Goal: Information Seeking & Learning: Find specific fact

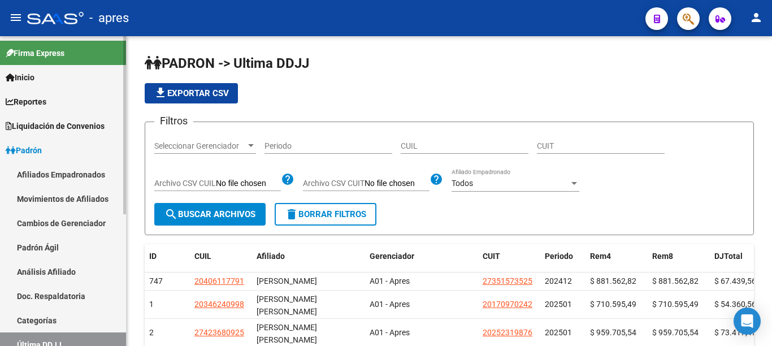
click at [53, 173] on link "Afiliados Empadronados" at bounding box center [63, 174] width 126 height 24
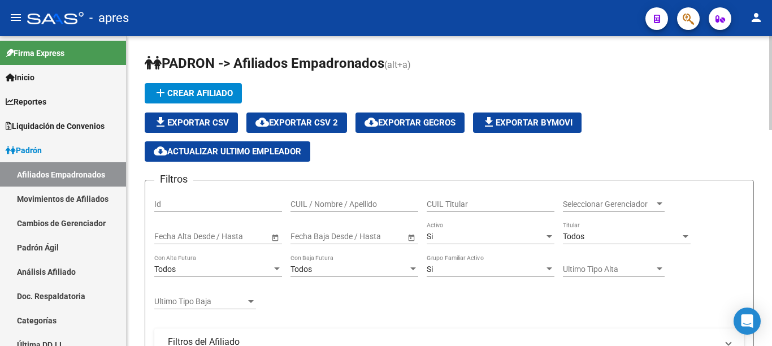
click at [687, 239] on div at bounding box center [685, 236] width 10 height 9
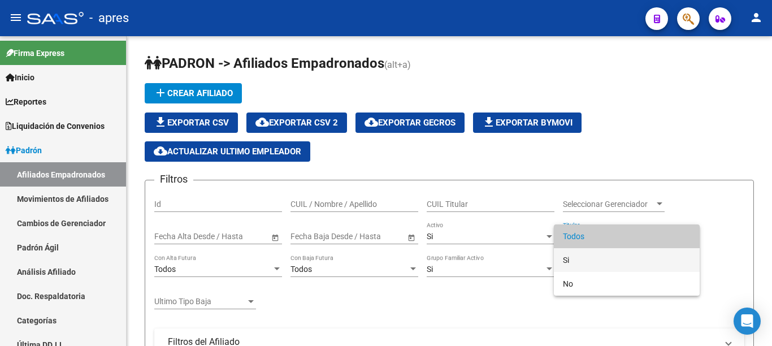
click at [577, 262] on span "Si" at bounding box center [627, 260] width 128 height 24
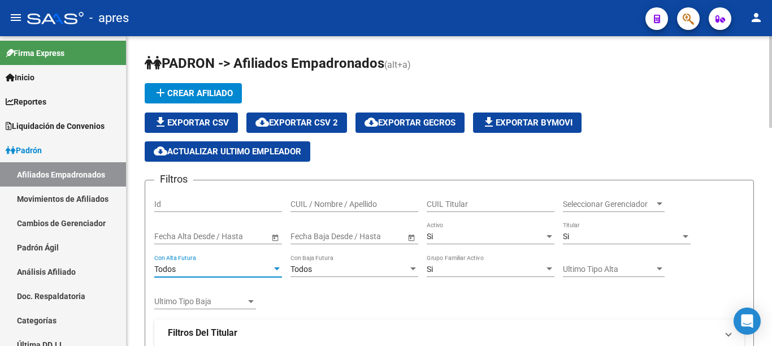
click at [276, 272] on div at bounding box center [277, 268] width 10 height 9
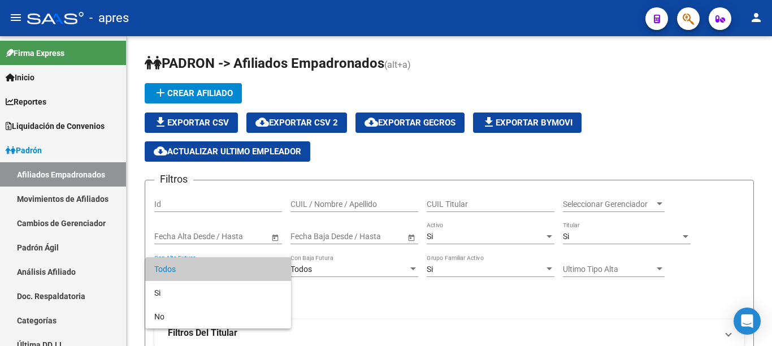
click at [276, 272] on span "Todos" at bounding box center [218, 269] width 128 height 24
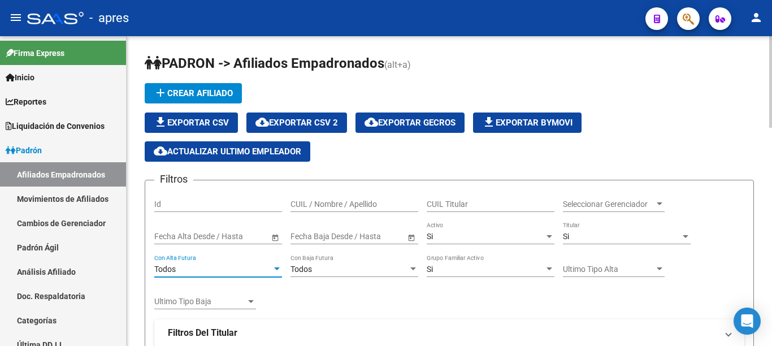
scroll to position [310, 0]
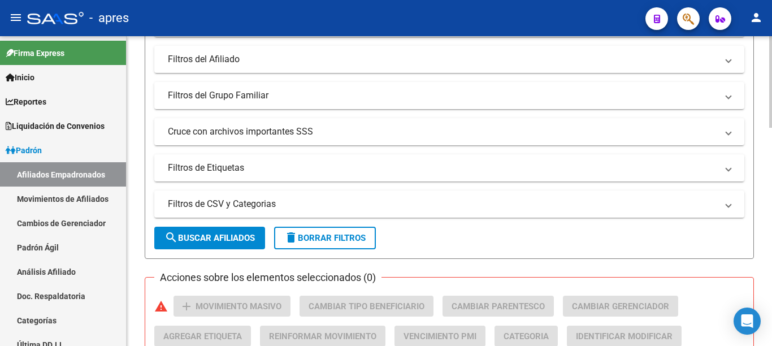
click at [771, 138] on div at bounding box center [770, 191] width 3 height 310
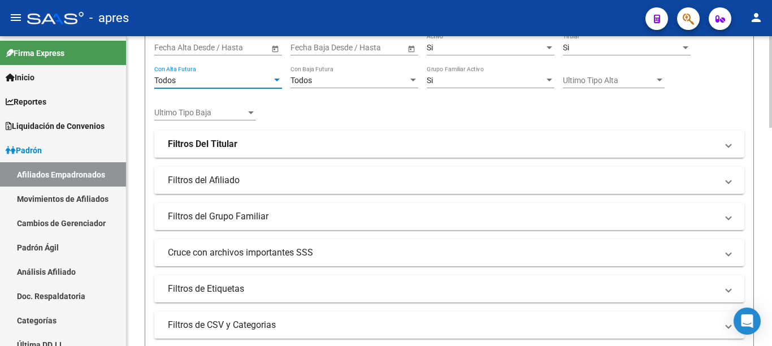
scroll to position [173, 0]
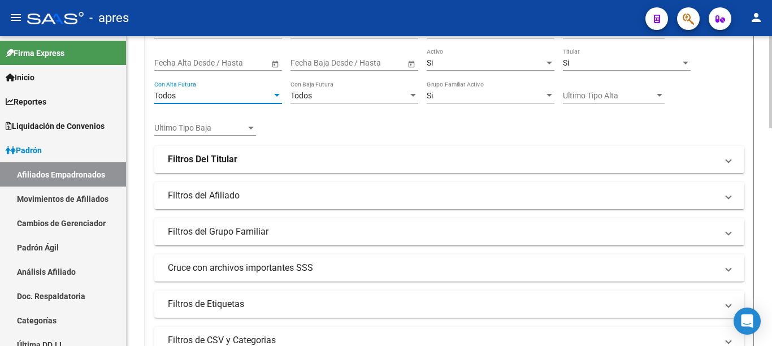
click at [727, 159] on span at bounding box center [728, 159] width 5 height 12
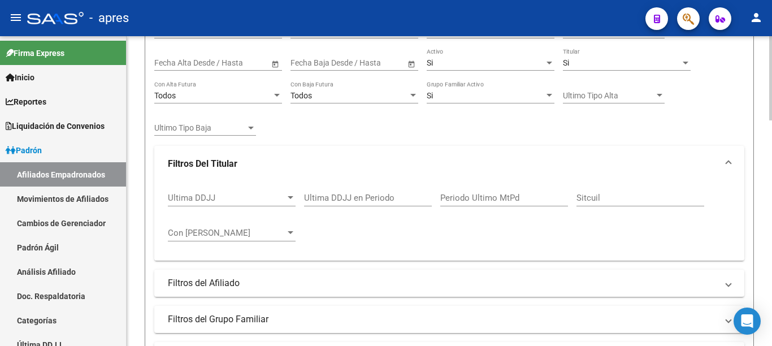
click at [290, 199] on div at bounding box center [291, 197] width 6 height 3
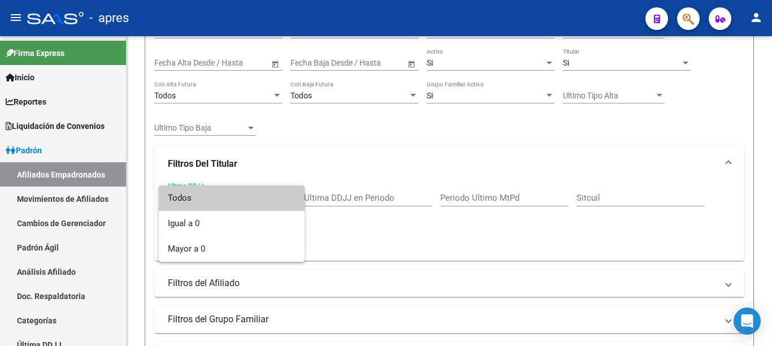
click at [376, 228] on div at bounding box center [386, 173] width 772 height 346
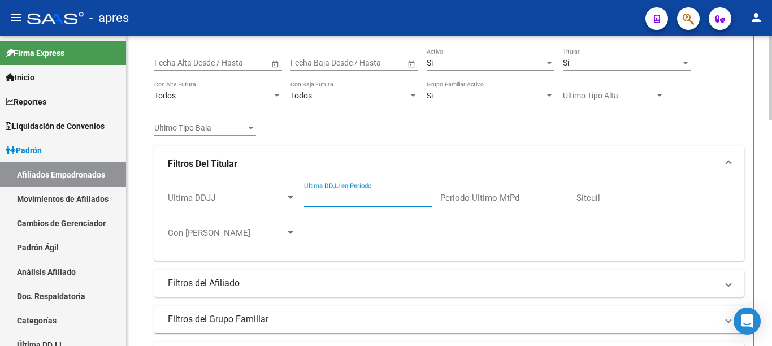
click at [386, 197] on input "Ultima DDJJ en Periodo" at bounding box center [368, 198] width 128 height 10
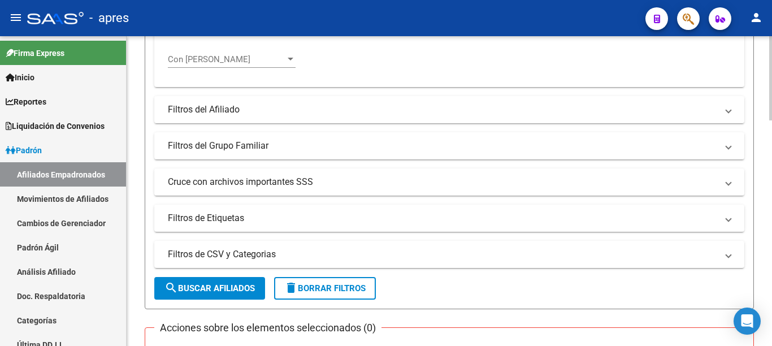
scroll to position [351, 0]
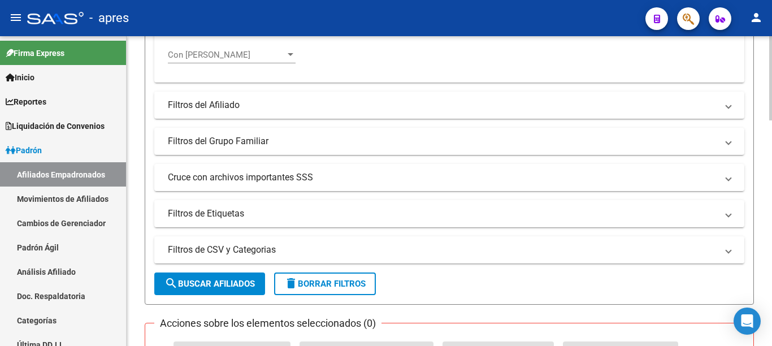
click at [770, 120] on div at bounding box center [770, 78] width 3 height 84
click at [723, 178] on span "Cruce con archivos importantes SSS" at bounding box center [447, 177] width 558 height 12
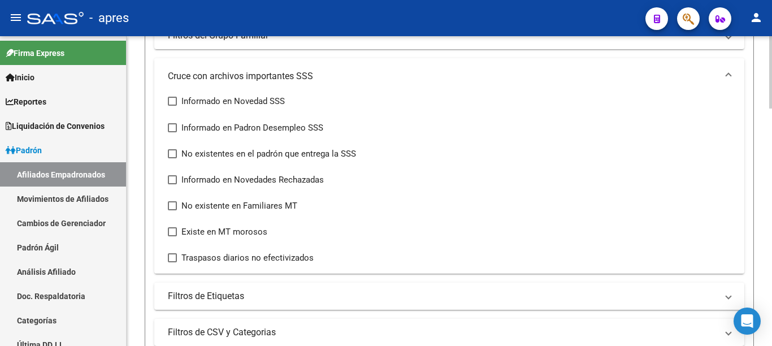
scroll to position [443, 0]
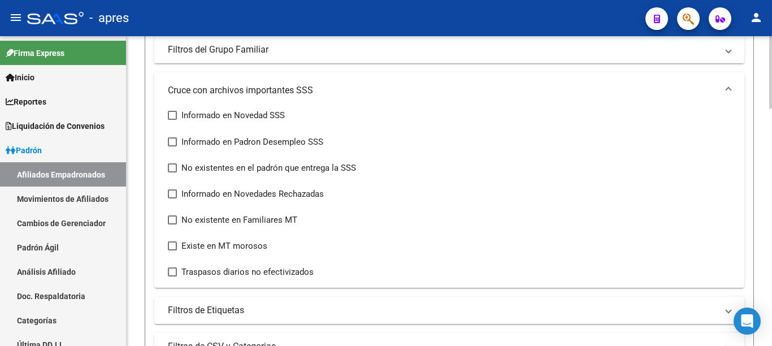
click at [770, 108] on div at bounding box center [770, 72] width 3 height 72
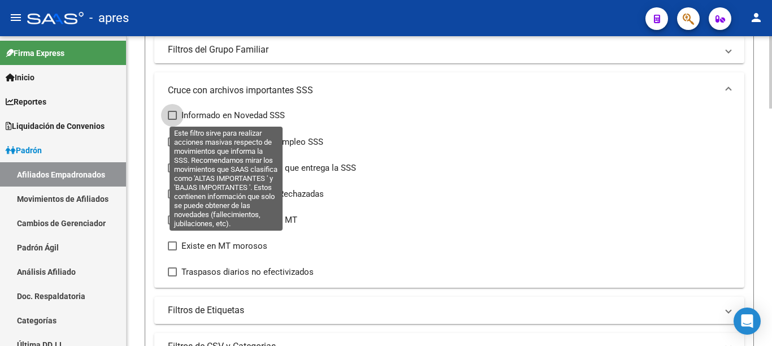
click at [174, 114] on span at bounding box center [172, 115] width 9 height 9
click at [172, 120] on input "Informado en Novedad SSS" at bounding box center [172, 120] width 1 height 1
checkbox input "true"
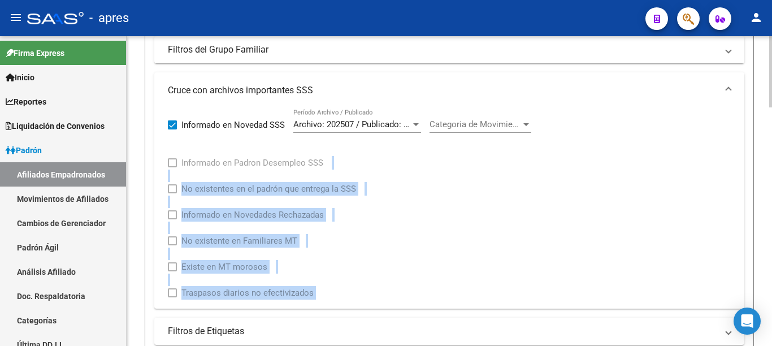
drag, startPoint x: 768, startPoint y: 175, endPoint x: 771, endPoint y: 196, distance: 21.7
click at [771, 231] on div "PADRON -> Afiliados Empadronados (alt+a) add Crear Afiliado file_download Expor…" at bounding box center [451, 260] width 648 height 1334
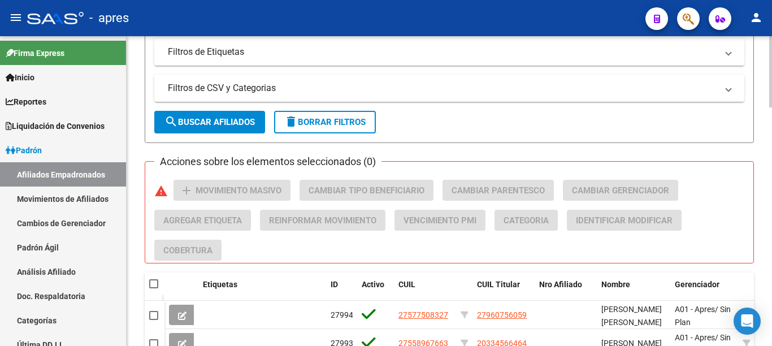
scroll to position [707, 0]
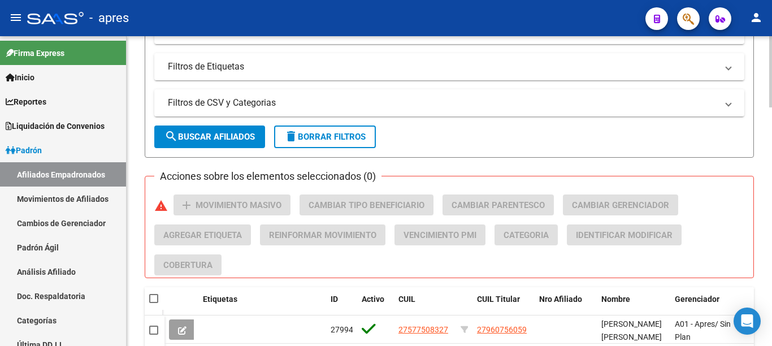
click at [771, 107] on div at bounding box center [770, 71] width 3 height 71
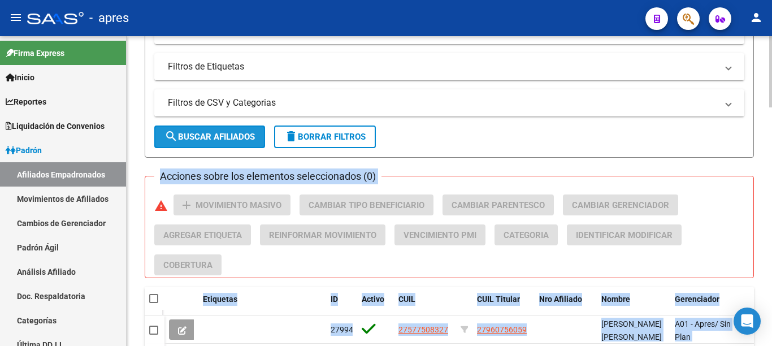
click at [203, 143] on button "search Buscar Afiliados" at bounding box center [209, 136] width 111 height 23
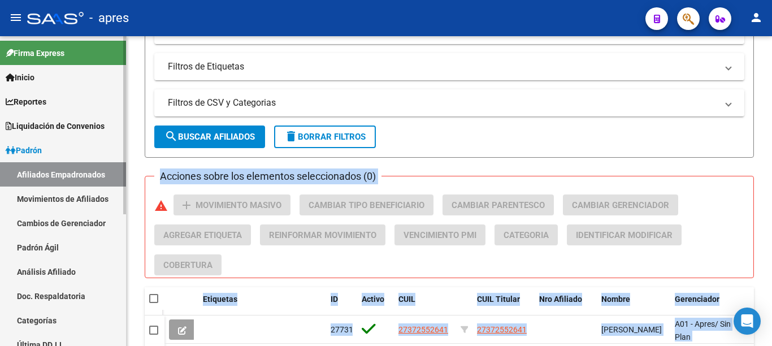
click at [32, 175] on link "Afiliados Empadronados" at bounding box center [63, 174] width 126 height 24
click at [43, 198] on link "Movimientos de Afiliados" at bounding box center [63, 198] width 126 height 24
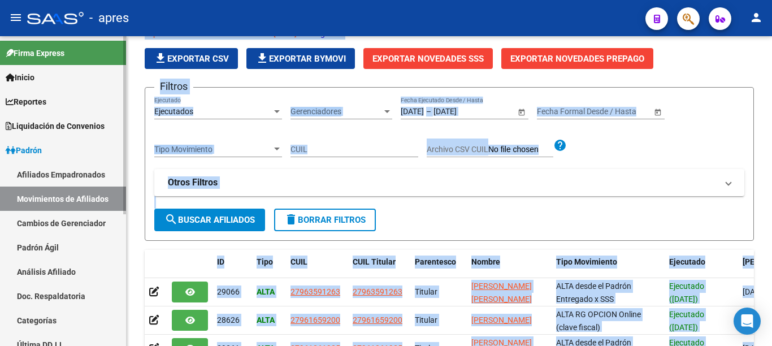
scroll to position [349, 0]
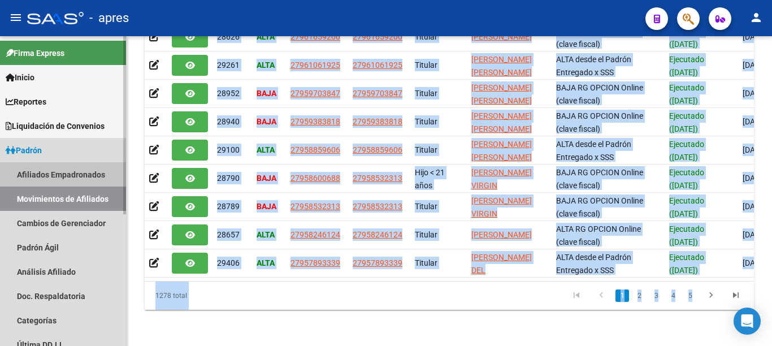
click at [47, 172] on link "Afiliados Empadronados" at bounding box center [63, 174] width 126 height 24
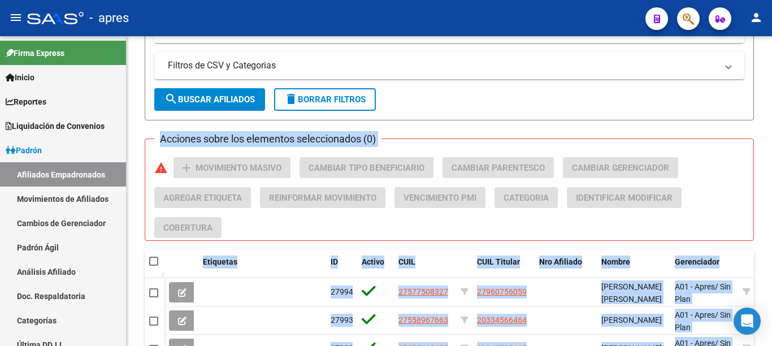
scroll to position [707, 0]
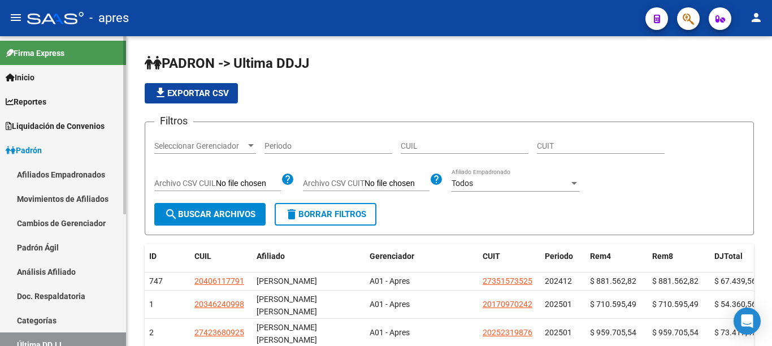
click at [57, 172] on link "Afiliados Empadronados" at bounding box center [63, 174] width 126 height 24
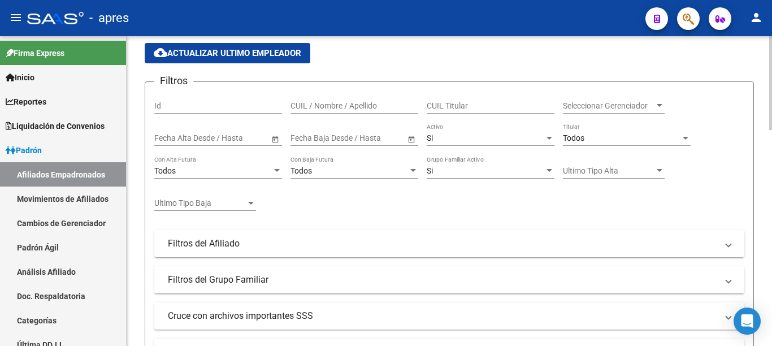
scroll to position [121, 0]
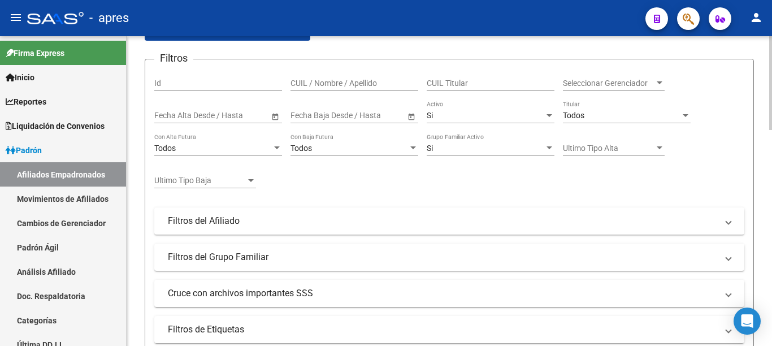
click at [771, 130] on div at bounding box center [770, 83] width 3 height 94
click at [688, 118] on div at bounding box center [685, 115] width 10 height 9
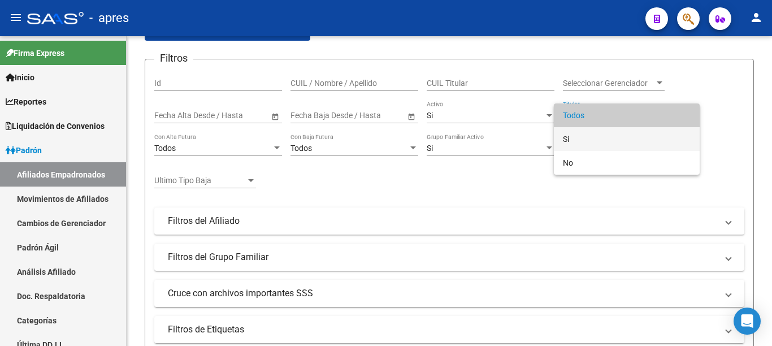
click at [601, 134] on span "Si" at bounding box center [627, 139] width 128 height 24
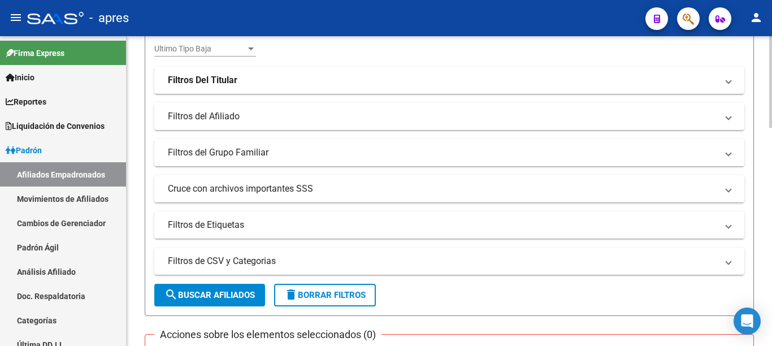
scroll to position [249, 0]
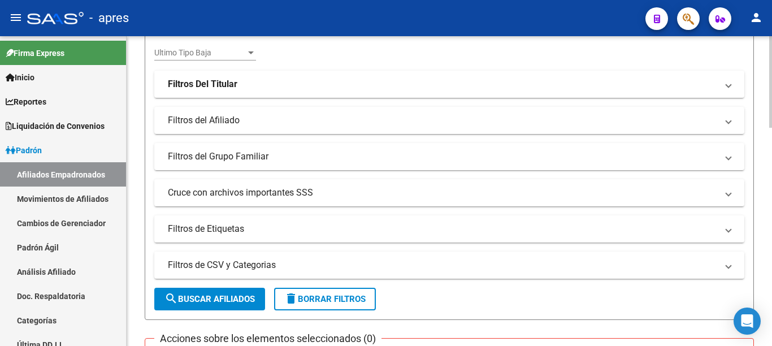
click at [771, 120] on div at bounding box center [770, 82] width 3 height 92
click at [729, 88] on span at bounding box center [728, 84] width 5 height 12
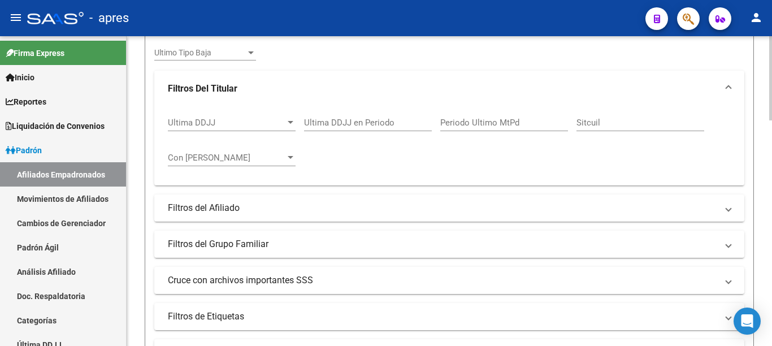
click at [383, 122] on input "Ultima DDJJ en Periodo" at bounding box center [368, 123] width 128 height 10
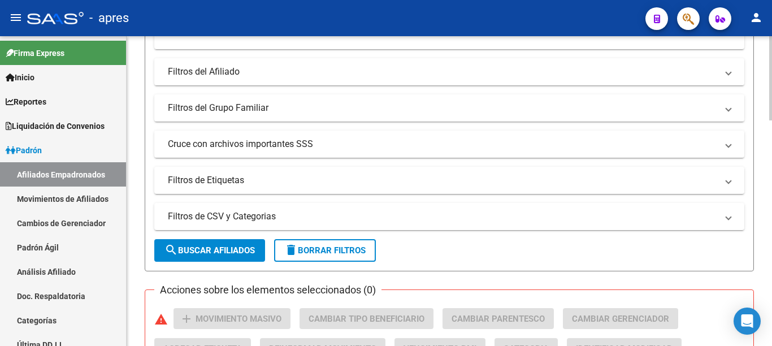
scroll to position [397, 0]
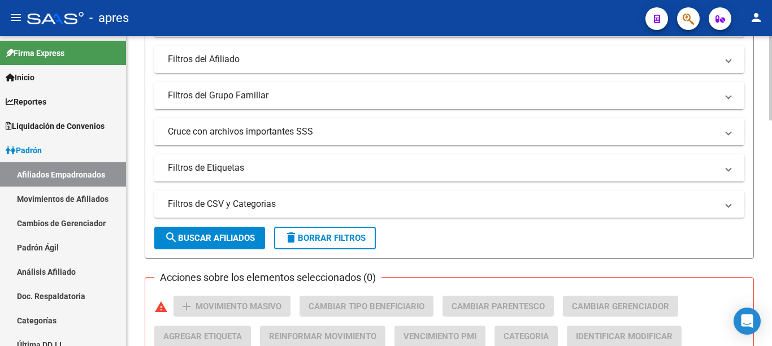
click at [771, 120] on div at bounding box center [770, 78] width 3 height 84
type input "202507"
click at [294, 129] on mat-panel-title "Cruce con archivos importantes SSS" at bounding box center [442, 131] width 549 height 12
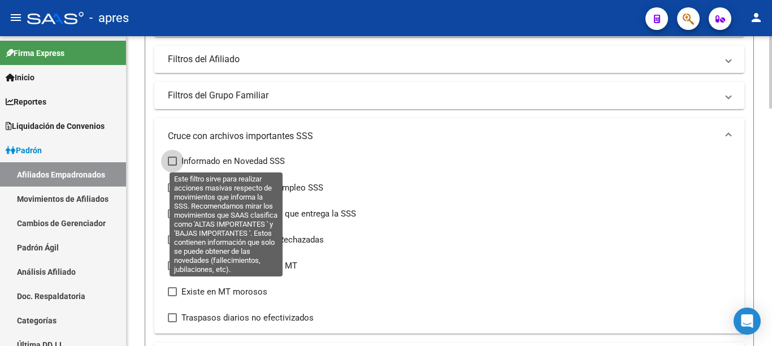
click at [260, 158] on span "Informado en Novedad SSS" at bounding box center [232, 161] width 103 height 14
click at [172, 166] on input "Informado en Novedad SSS" at bounding box center [172, 166] width 1 height 1
checkbox input "true"
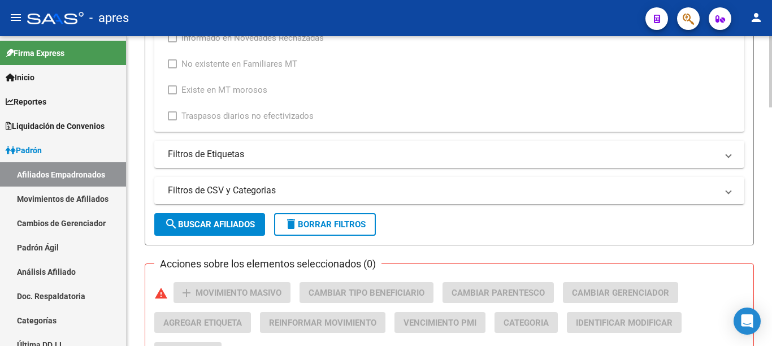
scroll to position [623, 0]
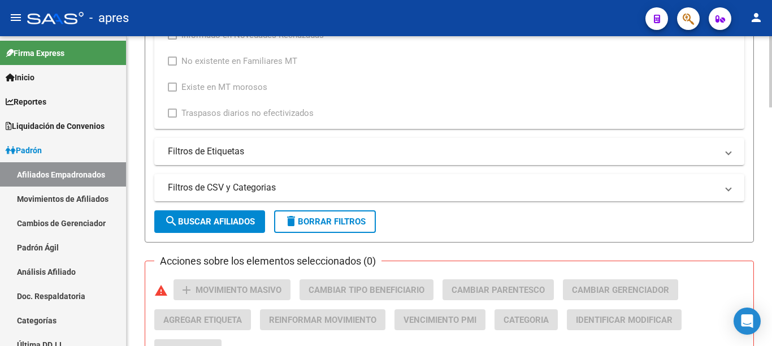
click at [771, 107] on div at bounding box center [770, 71] width 3 height 71
click at [226, 216] on button "search Buscar Afiliados" at bounding box center [209, 221] width 111 height 23
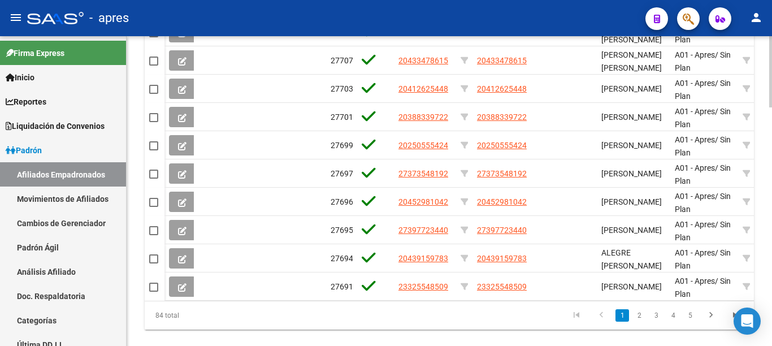
scroll to position [990, 0]
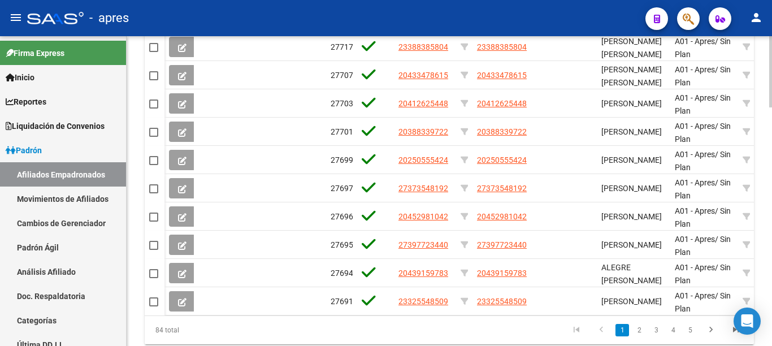
click at [771, 107] on div at bounding box center [770, 71] width 3 height 71
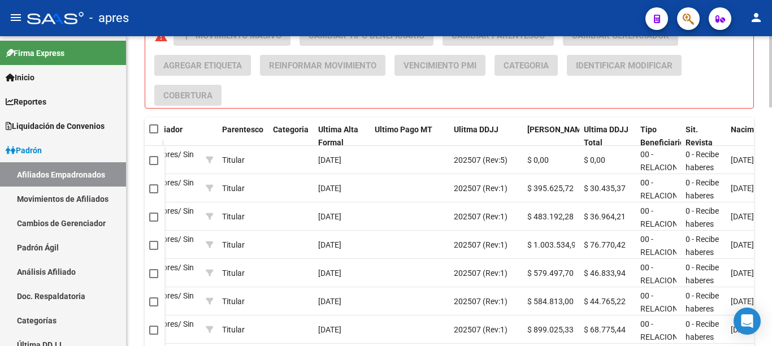
scroll to position [894, 0]
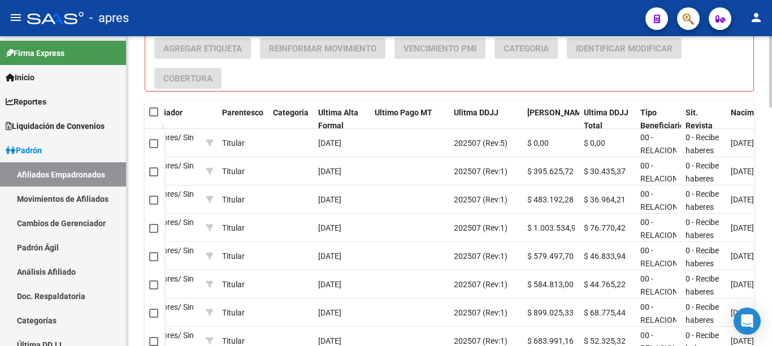
click at [771, 107] on div at bounding box center [770, 71] width 3 height 71
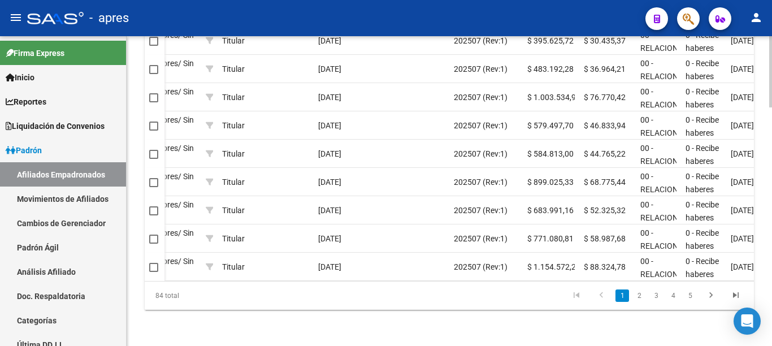
click at [771, 107] on div at bounding box center [770, 71] width 3 height 71
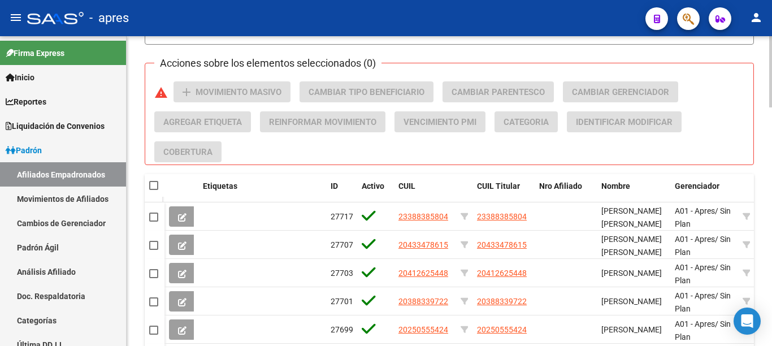
scroll to position [815, 0]
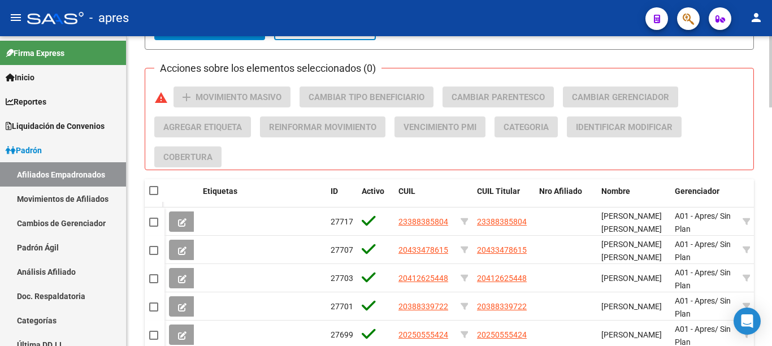
click at [771, 107] on div at bounding box center [770, 71] width 3 height 71
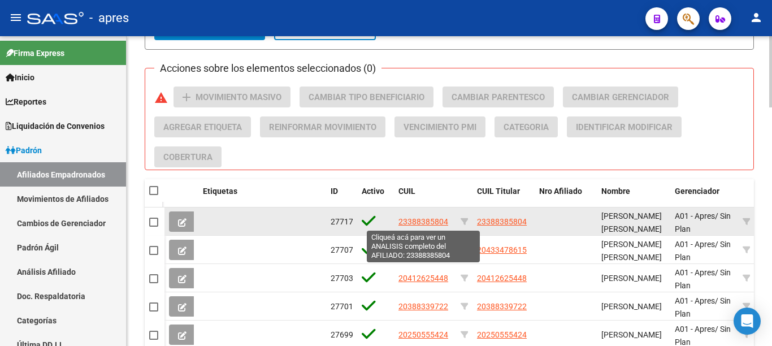
click at [429, 222] on span "23388385804" at bounding box center [423, 221] width 50 height 9
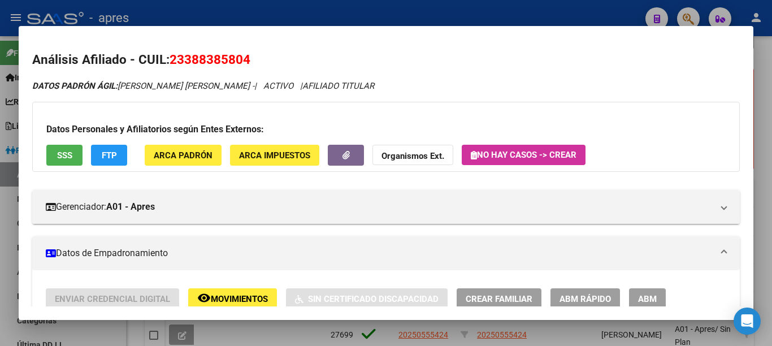
drag, startPoint x: 190, startPoint y: 58, endPoint x: 244, endPoint y: 59, distance: 53.7
click at [244, 59] on span "23388385804" at bounding box center [209, 59] width 81 height 15
copy span "38838580"
click at [106, 155] on span "FTP" at bounding box center [109, 155] width 15 height 10
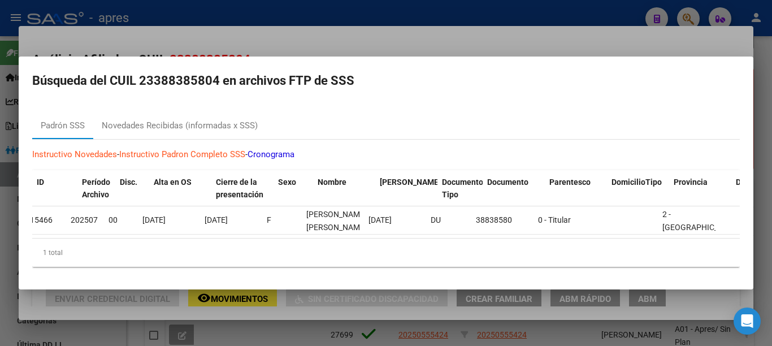
scroll to position [0, 0]
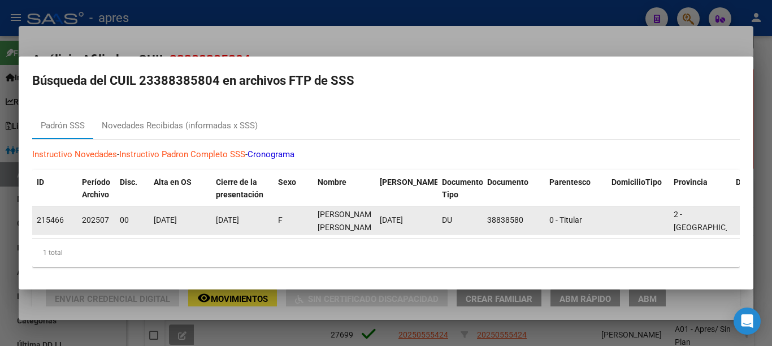
click at [499, 214] on div "38838580" at bounding box center [513, 220] width 53 height 13
copy div "38838580"
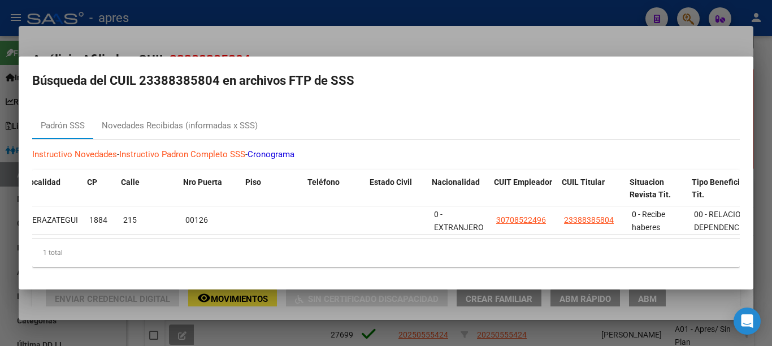
scroll to position [0, 792]
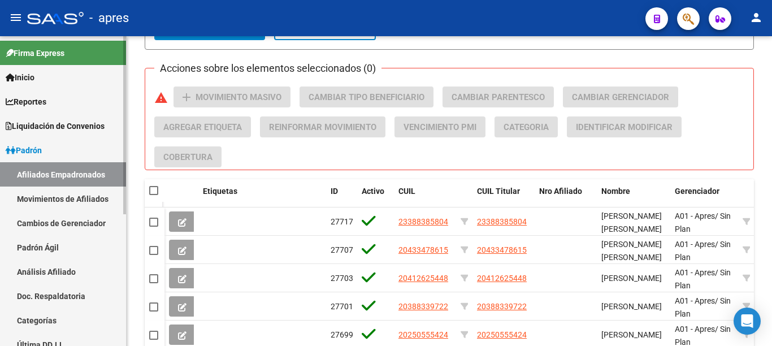
click at [94, 177] on link "Afiliados Empadronados" at bounding box center [63, 174] width 126 height 24
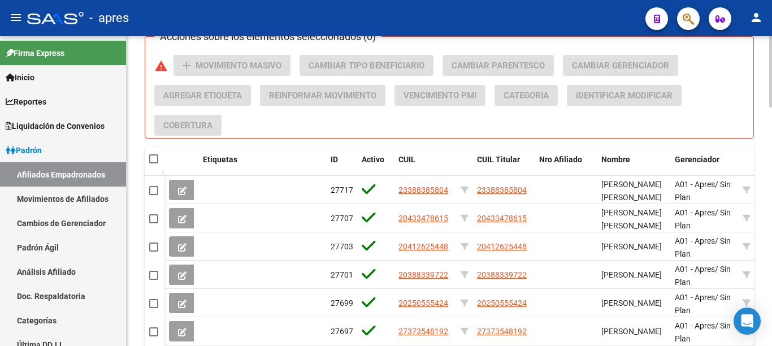
click at [769, 107] on div at bounding box center [770, 71] width 3 height 71
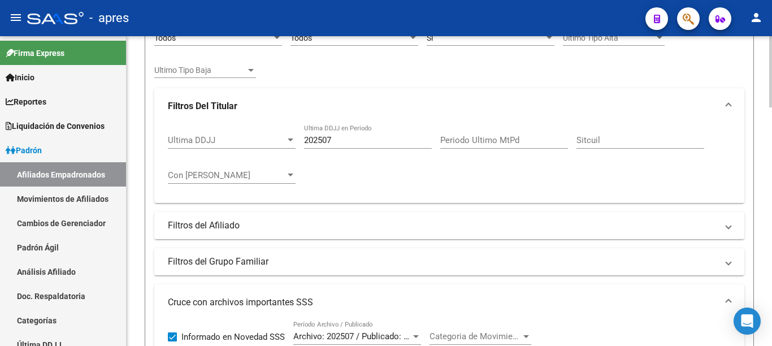
scroll to position [214, 0]
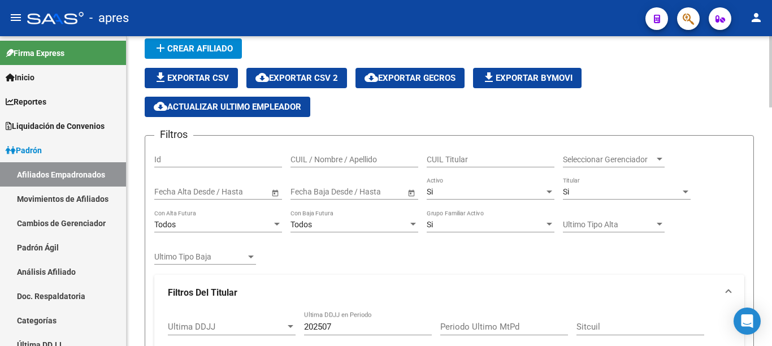
scroll to position [0, 0]
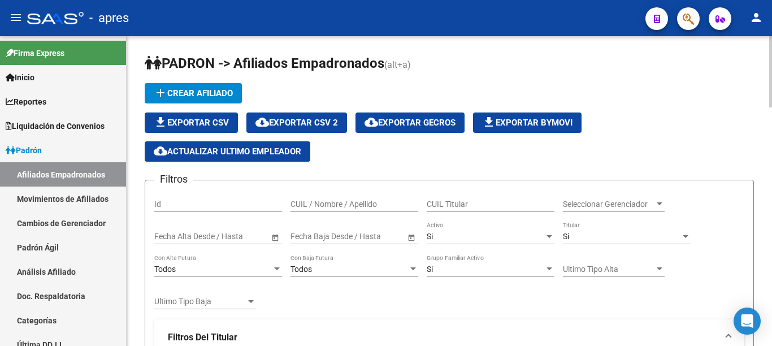
click at [771, 92] on div at bounding box center [770, 71] width 3 height 71
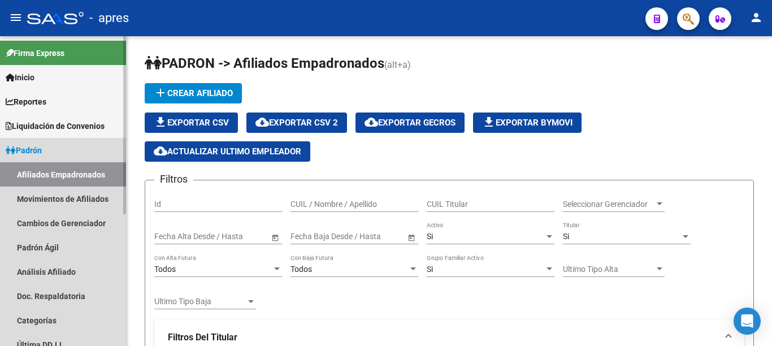
click at [59, 174] on link "Afiliados Empadronados" at bounding box center [63, 174] width 126 height 24
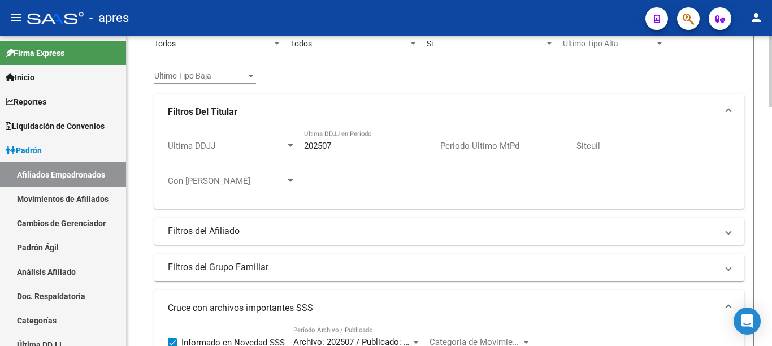
scroll to position [245, 0]
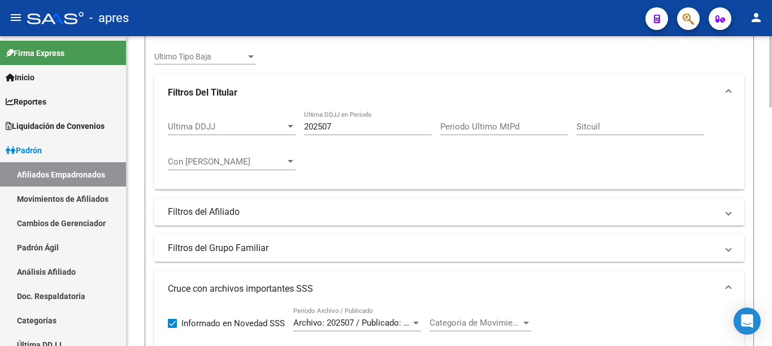
click at [770, 107] on div at bounding box center [770, 71] width 3 height 71
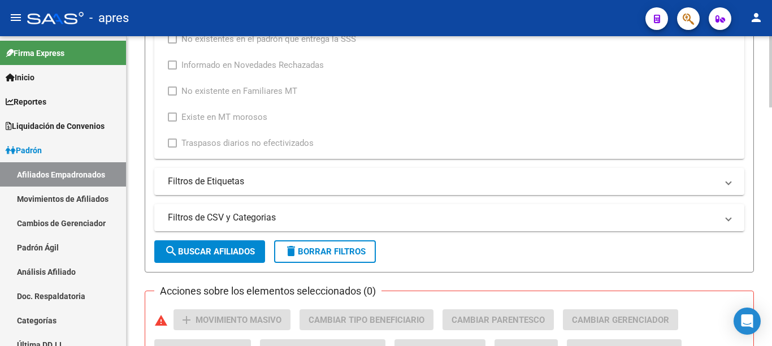
scroll to position [629, 0]
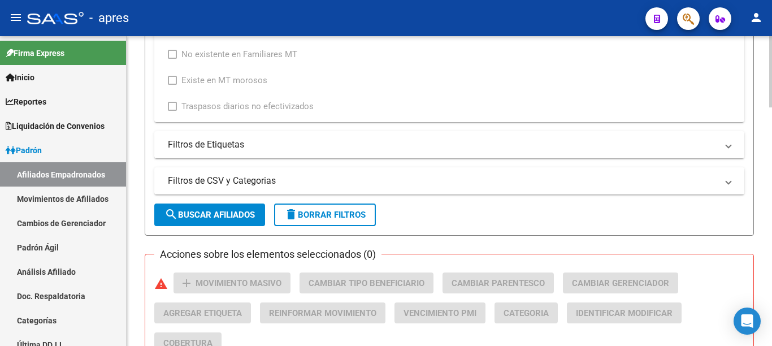
click at [771, 107] on div at bounding box center [770, 71] width 3 height 71
click at [336, 216] on span "delete Borrar Filtros" at bounding box center [324, 215] width 81 height 10
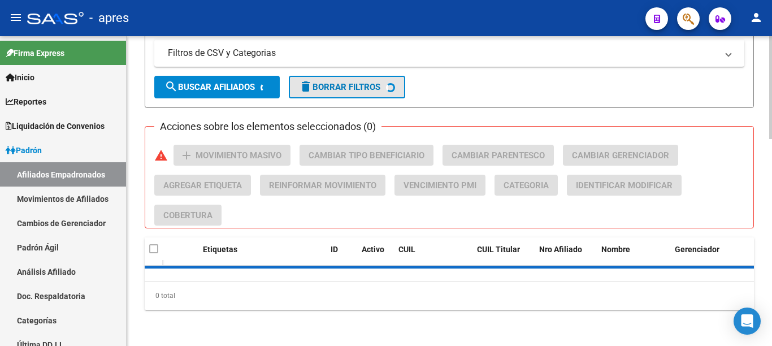
scroll to position [493, 0]
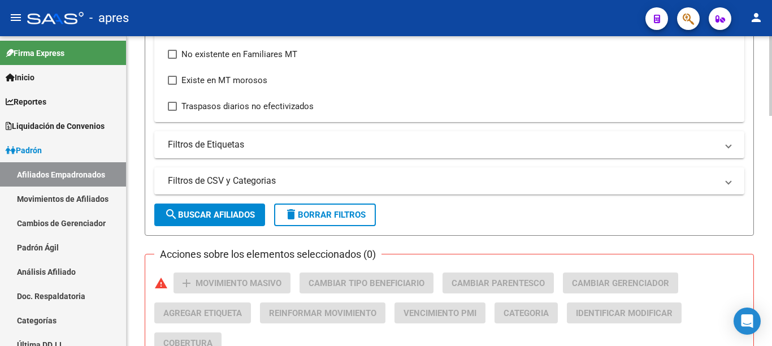
click at [768, 211] on div "PADRON -> Afiliados Empadronados (alt+a) add Crear Afiliado file_download Expor…" at bounding box center [449, 142] width 645 height 1198
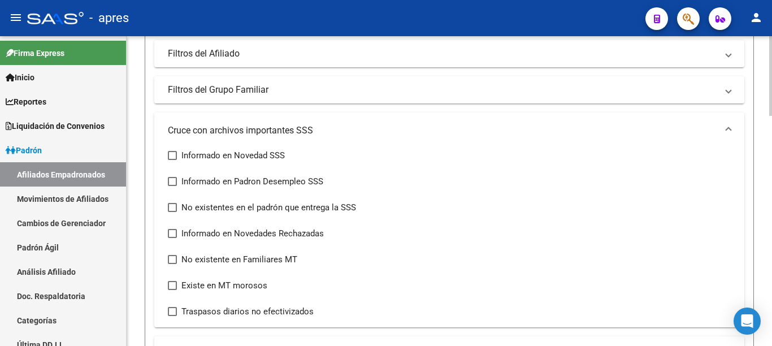
scroll to position [279, 0]
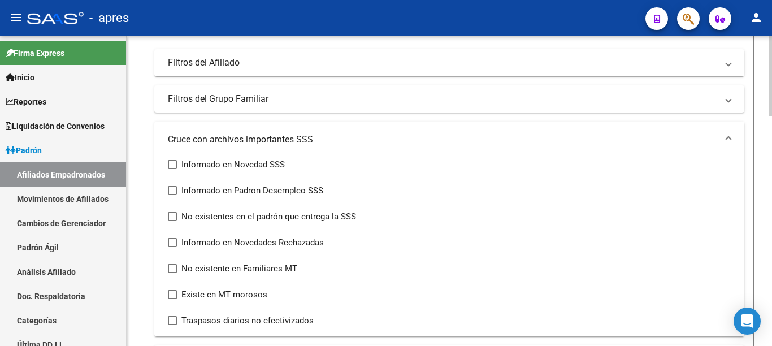
click at [771, 116] on div at bounding box center [770, 76] width 3 height 80
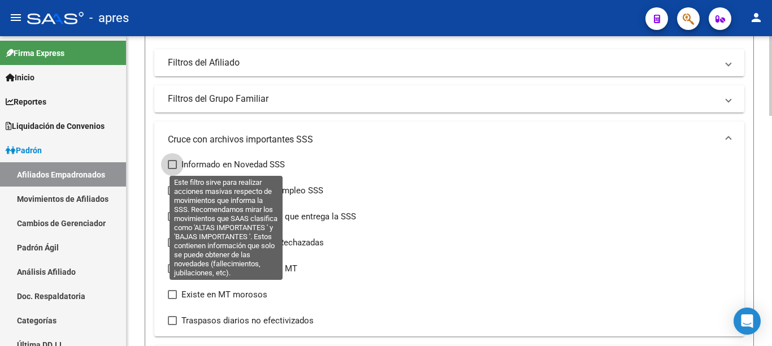
click at [172, 164] on span at bounding box center [172, 164] width 9 height 9
click at [172, 169] on input "Informado en Novedad SSS" at bounding box center [172, 169] width 1 height 1
checkbox input "true"
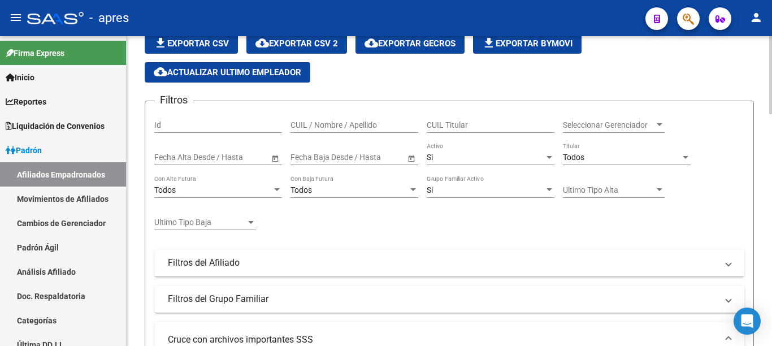
scroll to position [70, 0]
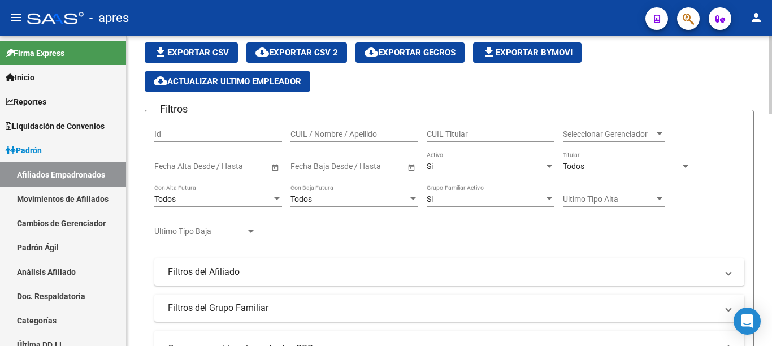
click at [769, 114] on div at bounding box center [770, 75] width 3 height 78
click at [684, 166] on div at bounding box center [686, 166] width 6 height 3
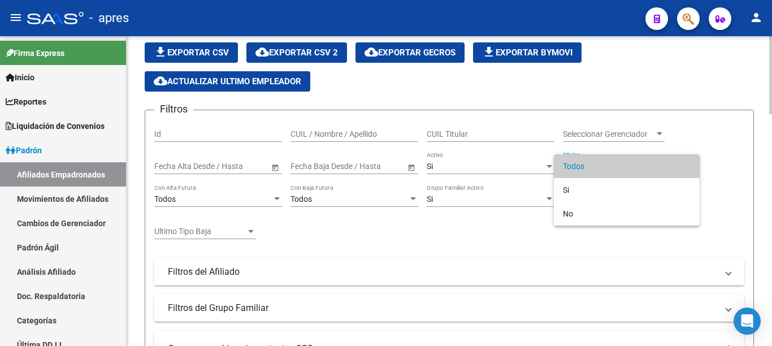
click at [684, 166] on span "Todos" at bounding box center [627, 166] width 128 height 24
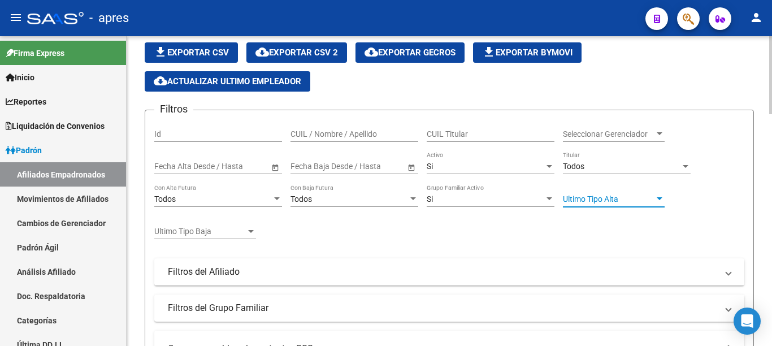
click at [655, 199] on div at bounding box center [659, 198] width 10 height 9
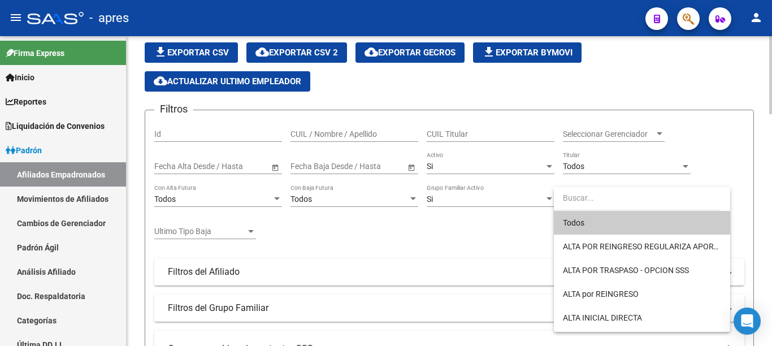
click at [655, 199] on input "dropdown search" at bounding box center [637, 198] width 167 height 24
click at [771, 166] on div at bounding box center [386, 173] width 772 height 346
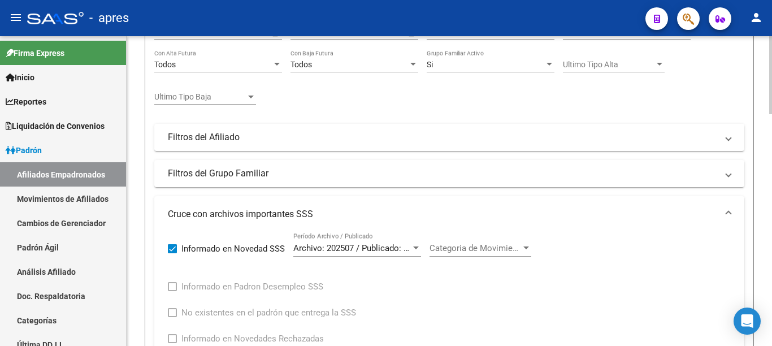
scroll to position [256, 0]
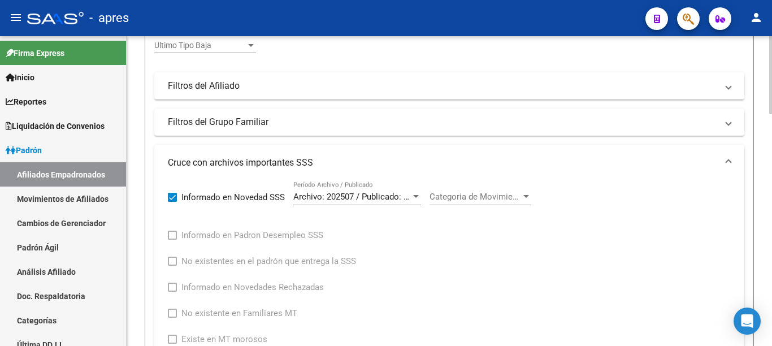
click at [771, 114] on div at bounding box center [770, 75] width 3 height 78
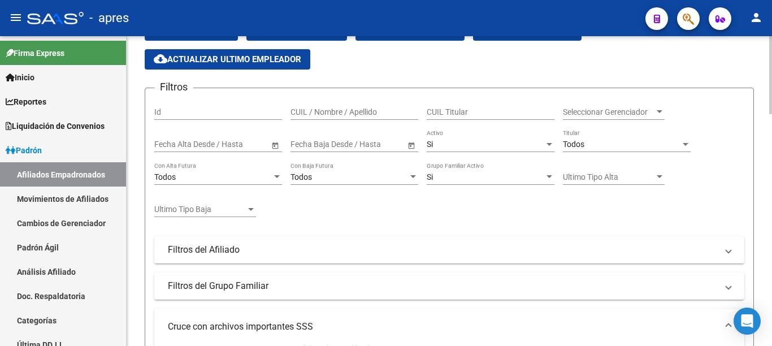
scroll to position [83, 0]
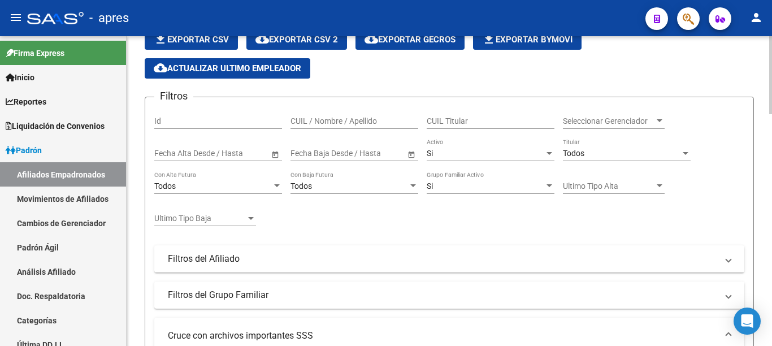
click at [412, 154] on span "Open calendar" at bounding box center [411, 153] width 27 height 27
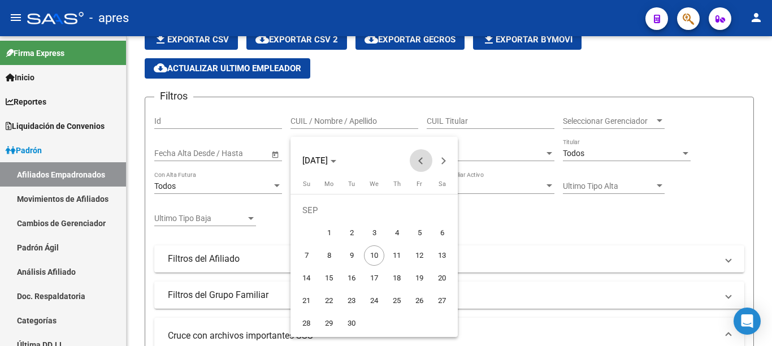
click at [421, 160] on button "Previous month" at bounding box center [421, 160] width 23 height 23
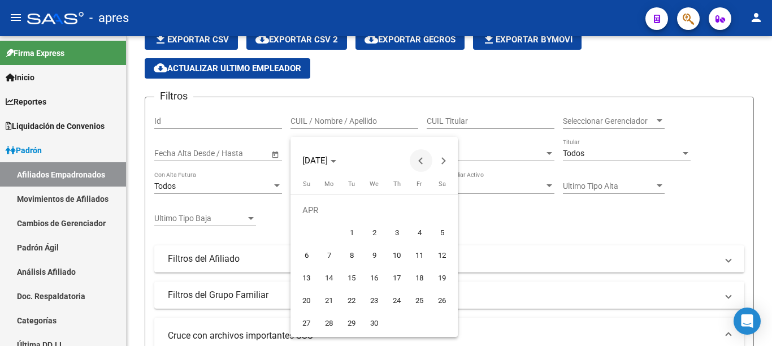
click at [421, 160] on button "Previous month" at bounding box center [421, 160] width 23 height 23
click at [418, 154] on span "Previous month" at bounding box center [421, 160] width 23 height 23
click at [369, 208] on span "1" at bounding box center [374, 210] width 20 height 20
type input "[DATE]"
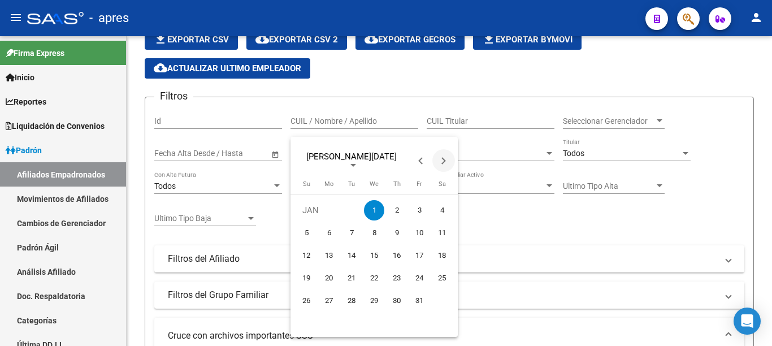
click at [442, 164] on button "Next month" at bounding box center [443, 160] width 23 height 23
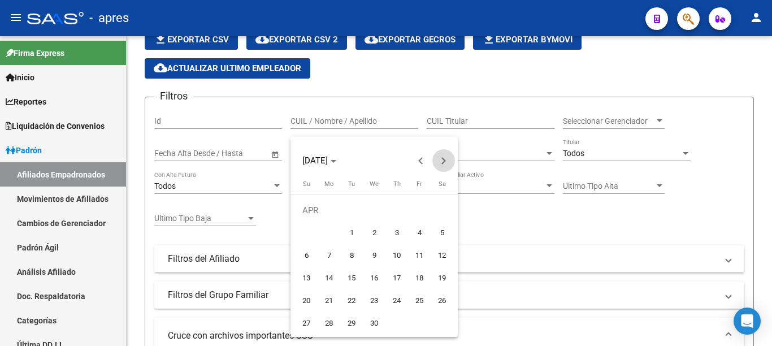
click at [442, 164] on button "Next month" at bounding box center [443, 160] width 23 height 23
click at [441, 163] on button "Next month" at bounding box center [443, 160] width 23 height 23
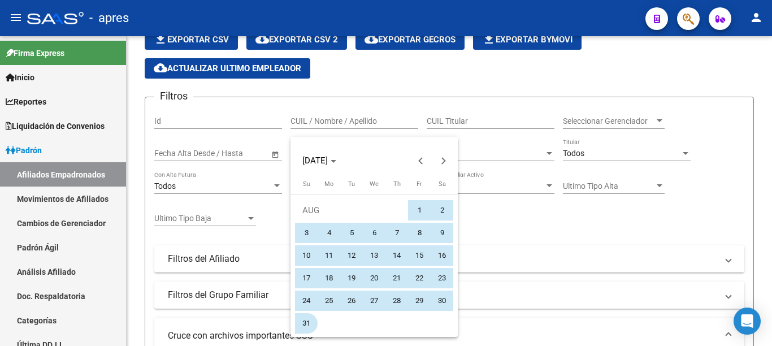
click at [306, 319] on span "31" at bounding box center [306, 323] width 20 height 20
type input "[DATE]"
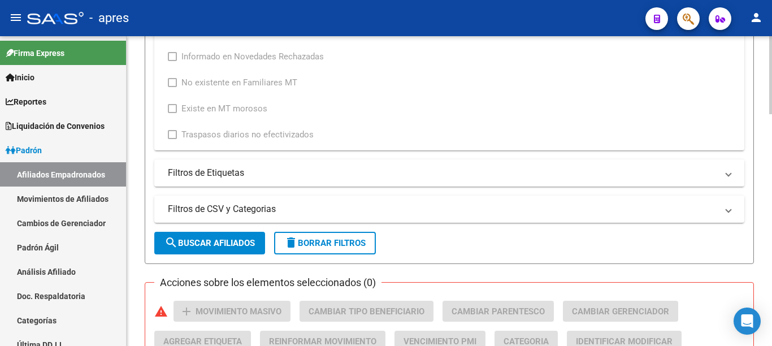
click at [771, 114] on div at bounding box center [770, 75] width 3 height 78
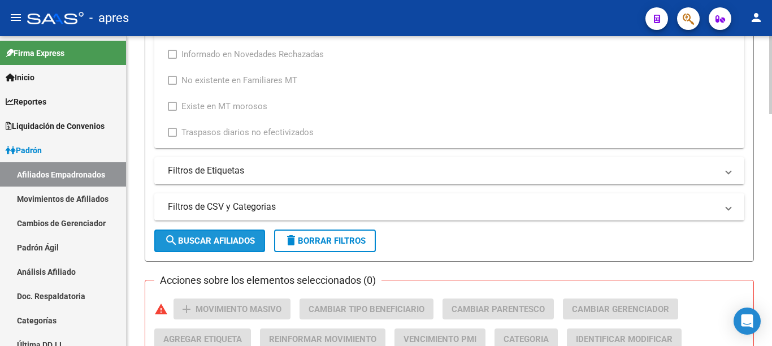
click at [231, 232] on button "search Buscar Afiliados" at bounding box center [209, 240] width 111 height 23
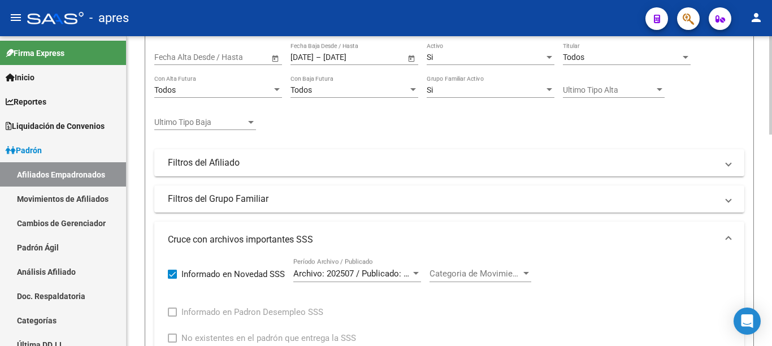
click at [771, 205] on div at bounding box center [770, 191] width 3 height 310
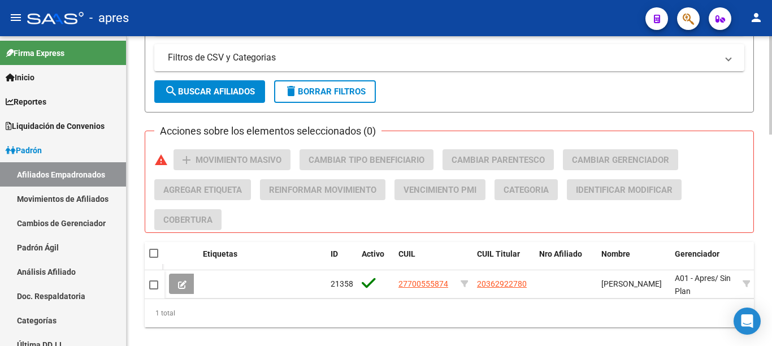
scroll to position [665, 0]
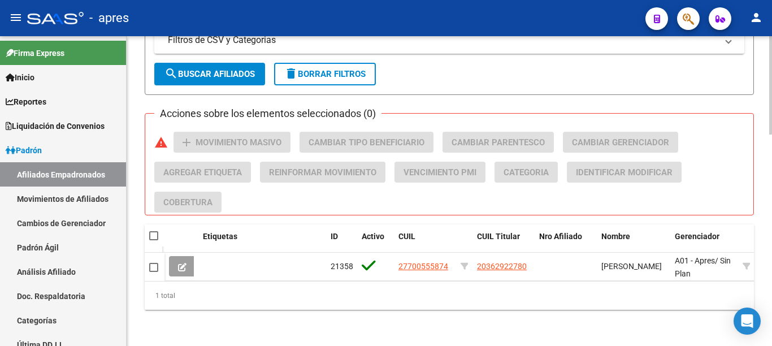
click at [771, 134] on div at bounding box center [770, 85] width 3 height 98
click at [317, 69] on span "delete Borrar Filtros" at bounding box center [324, 74] width 81 height 10
checkbox input "false"
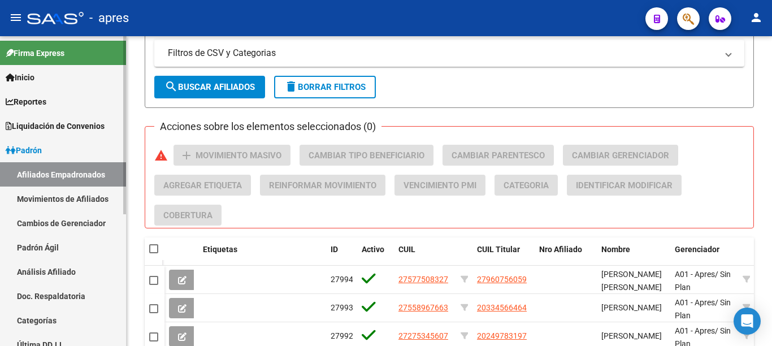
scroll to position [644, 0]
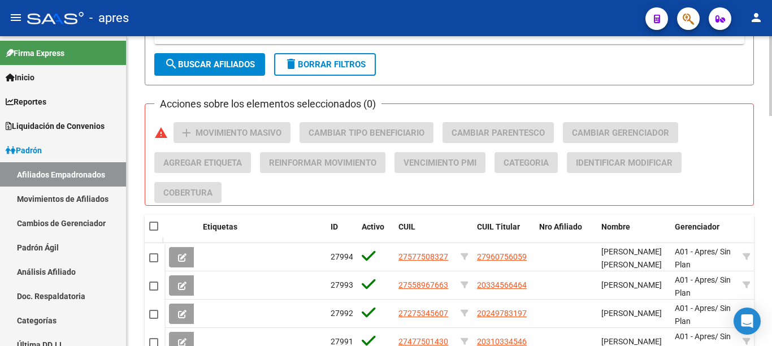
drag, startPoint x: 768, startPoint y: 233, endPoint x: 771, endPoint y: 66, distance: 167.3
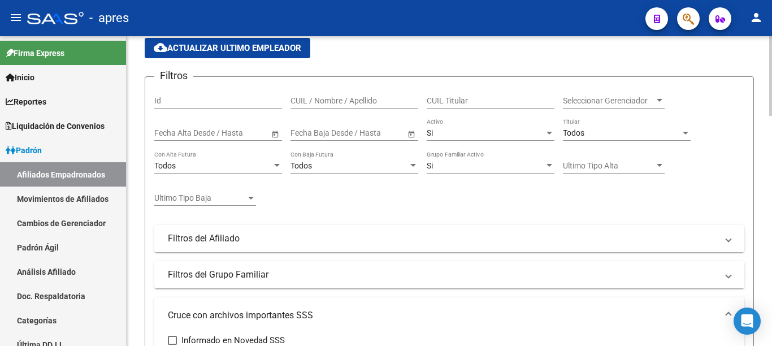
scroll to position [0, 0]
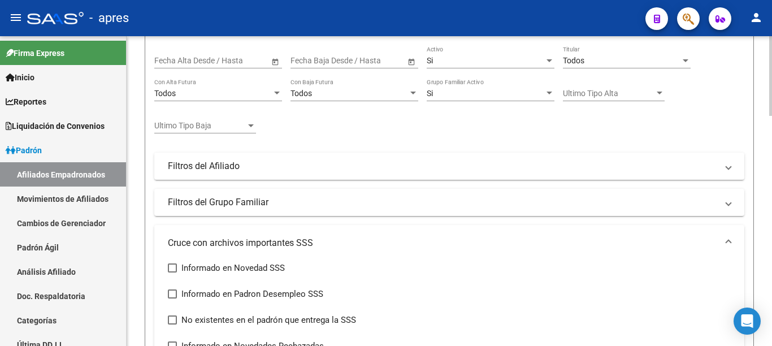
scroll to position [178, 0]
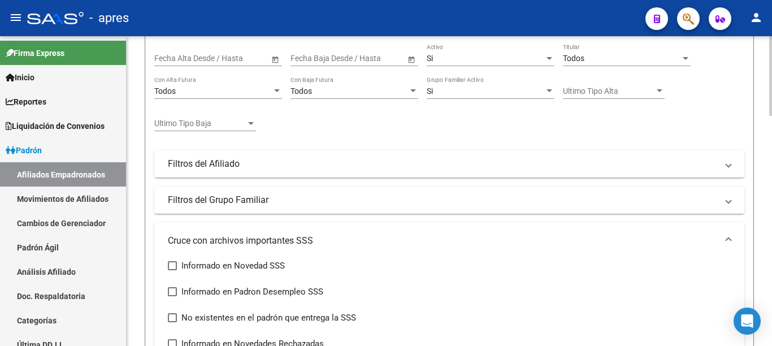
click at [771, 116] on div at bounding box center [770, 76] width 3 height 80
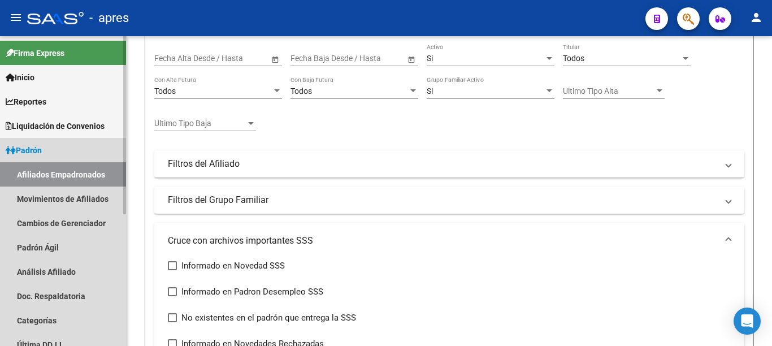
click at [68, 170] on link "Afiliados Empadronados" at bounding box center [63, 174] width 126 height 24
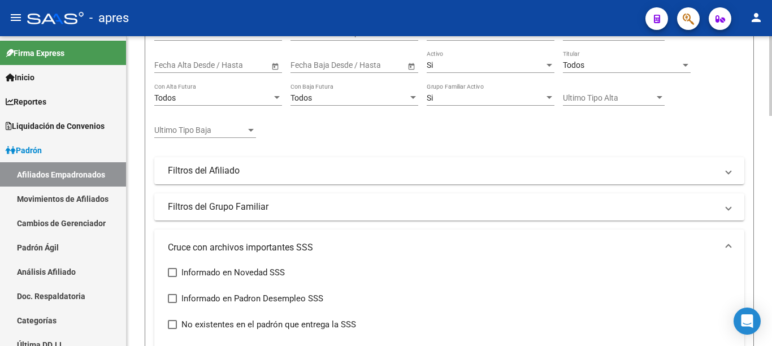
scroll to position [184, 0]
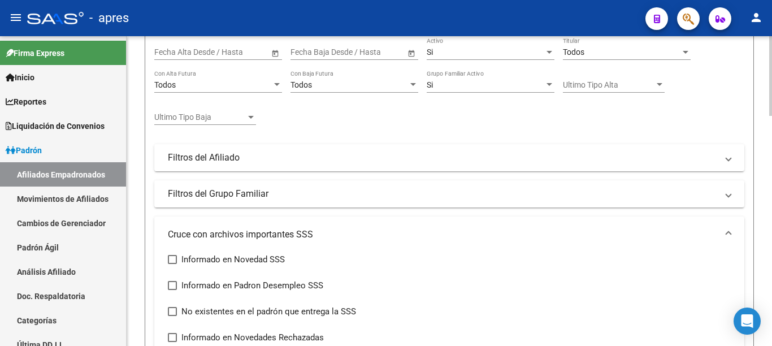
click at [771, 116] on div at bounding box center [770, 76] width 3 height 80
click at [723, 231] on span "Cruce con archivos importantes SSS" at bounding box center [447, 234] width 558 height 12
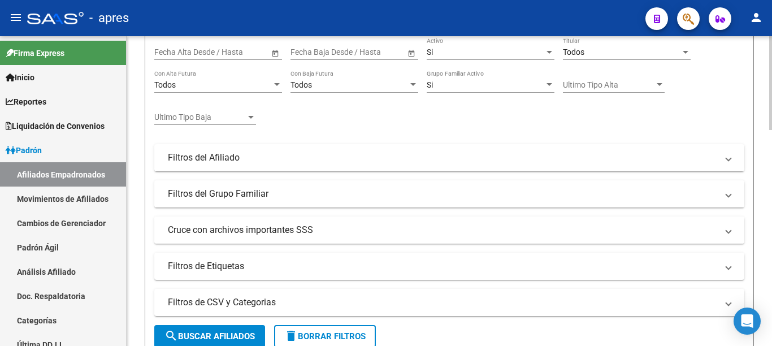
click at [723, 231] on span "Cruce con archivos importantes SSS" at bounding box center [447, 230] width 558 height 12
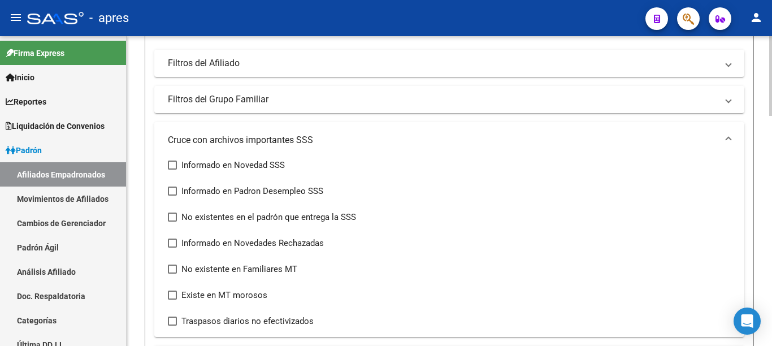
scroll to position [292, 0]
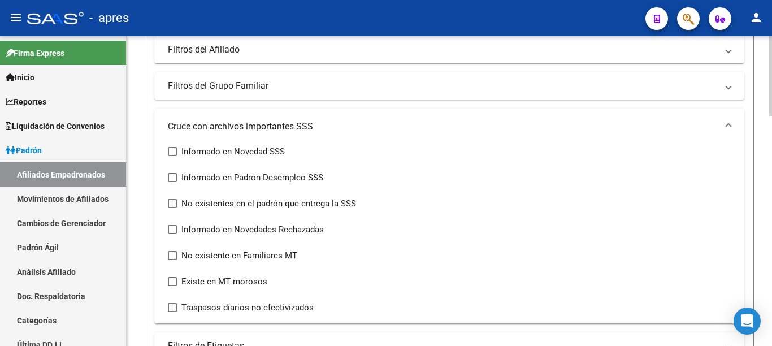
click at [771, 116] on div at bounding box center [770, 76] width 3 height 80
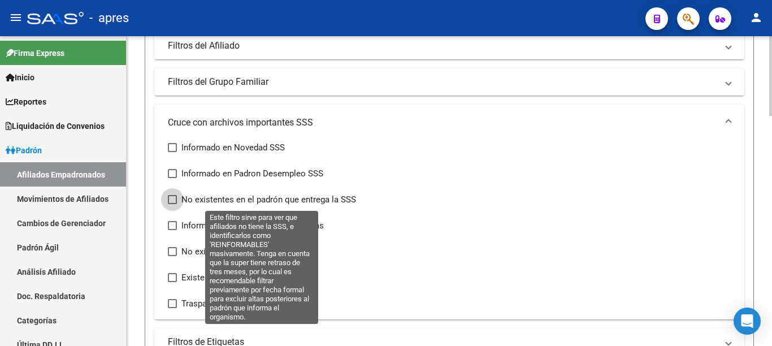
click at [172, 201] on span at bounding box center [172, 199] width 9 height 9
click at [172, 204] on input "No existentes en el padrón que entrega la SSS" at bounding box center [172, 204] width 1 height 1
checkbox input "true"
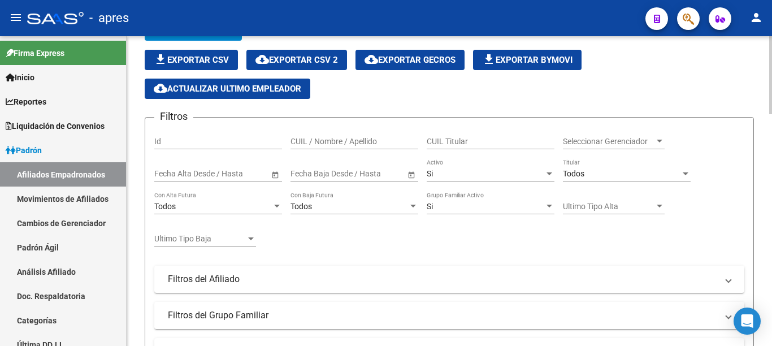
scroll to position [49, 0]
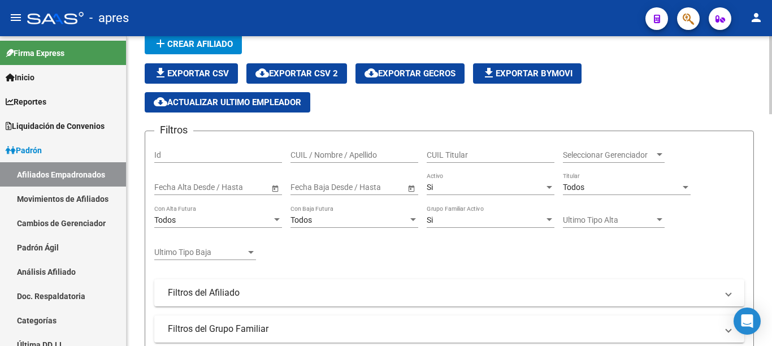
click at [678, 188] on div "Todos" at bounding box center [622, 187] width 118 height 10
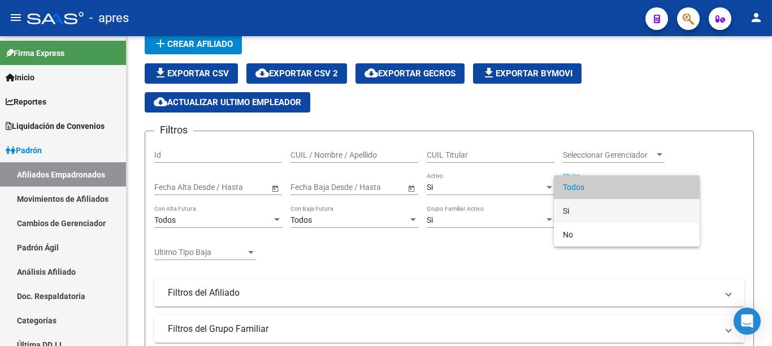
click at [586, 215] on span "Si" at bounding box center [627, 211] width 128 height 24
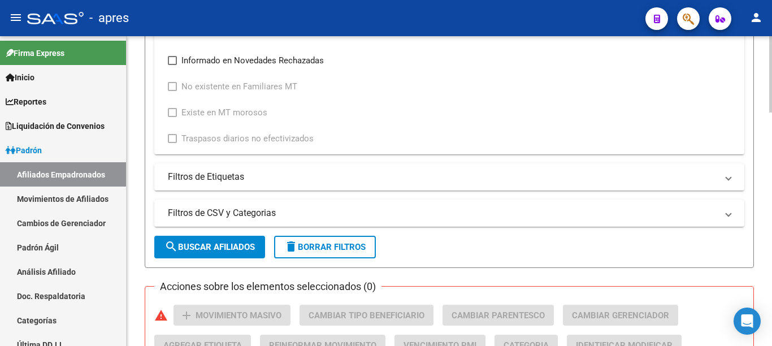
scroll to position [512, 0]
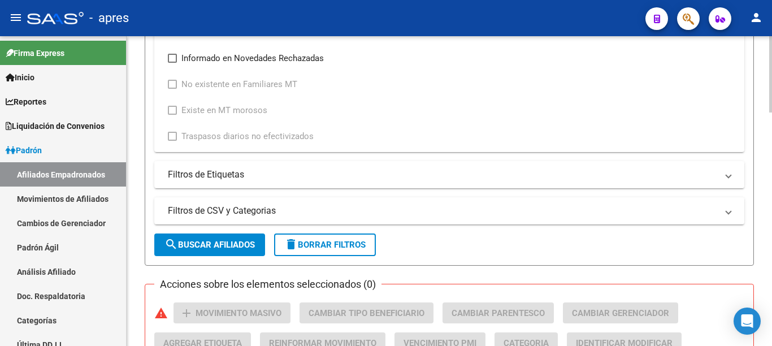
click at [771, 112] on div at bounding box center [770, 74] width 3 height 76
click at [231, 243] on span "search Buscar Afiliados" at bounding box center [209, 245] width 90 height 10
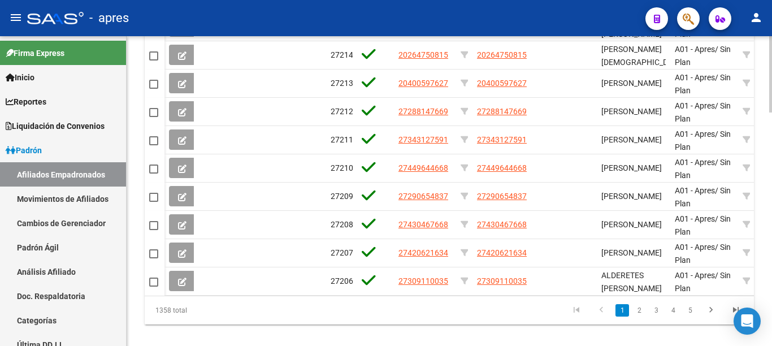
scroll to position [946, 0]
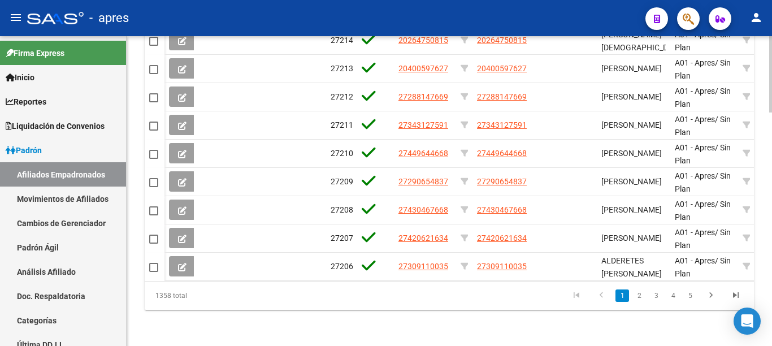
click at [771, 112] on div at bounding box center [770, 74] width 3 height 76
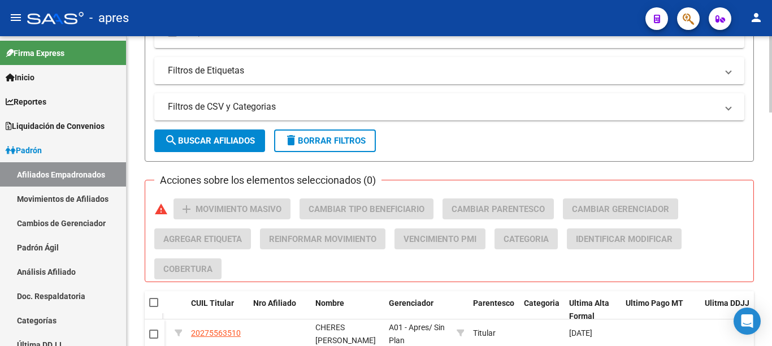
scroll to position [644, 0]
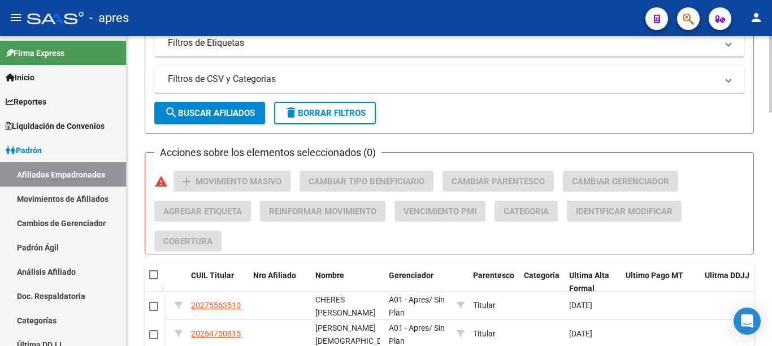
click at [766, 212] on div "PADRON -> Afiliados Empadronados (alt+a) add Crear Afiliado file_download Expor…" at bounding box center [451, 16] width 648 height 1246
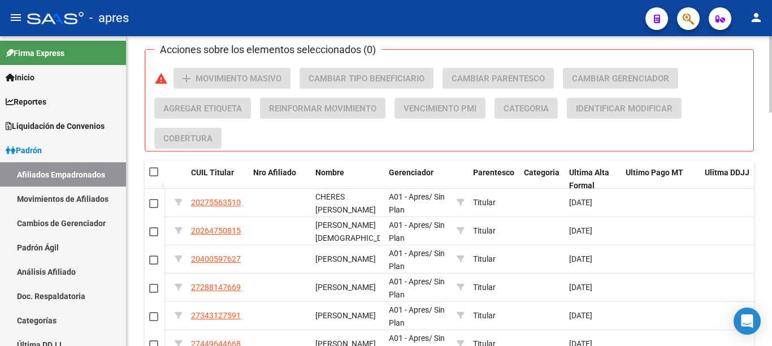
scroll to position [751, 0]
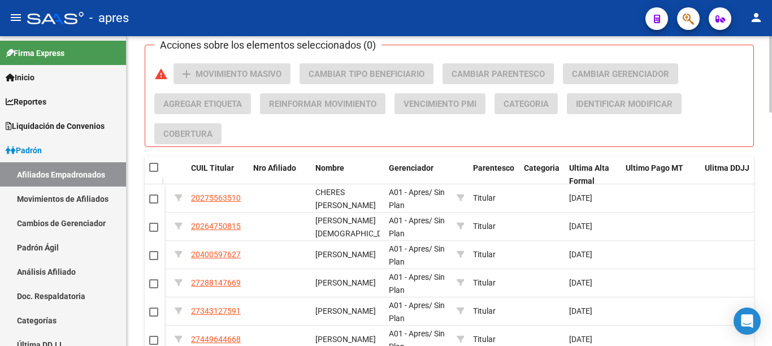
click at [771, 112] on div at bounding box center [770, 74] width 3 height 76
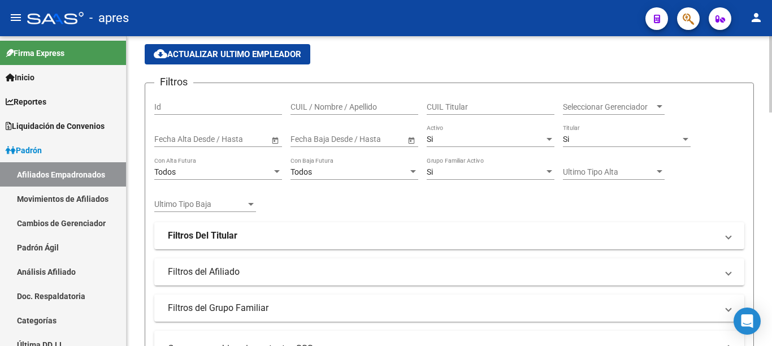
scroll to position [90, 0]
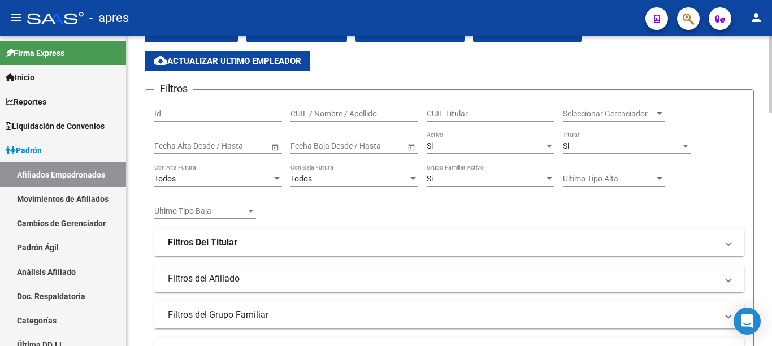
click at [771, 71] on div at bounding box center [770, 74] width 3 height 76
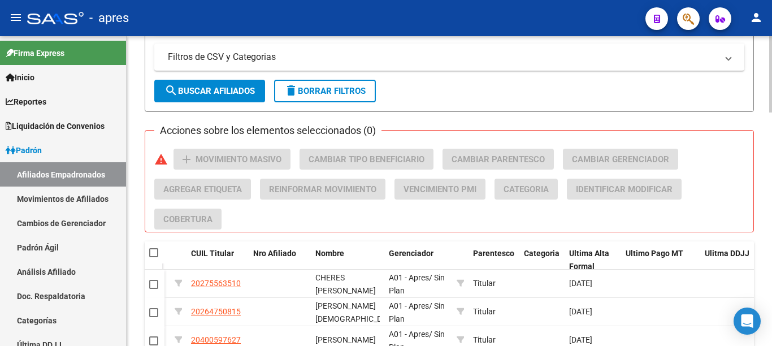
scroll to position [668, 0]
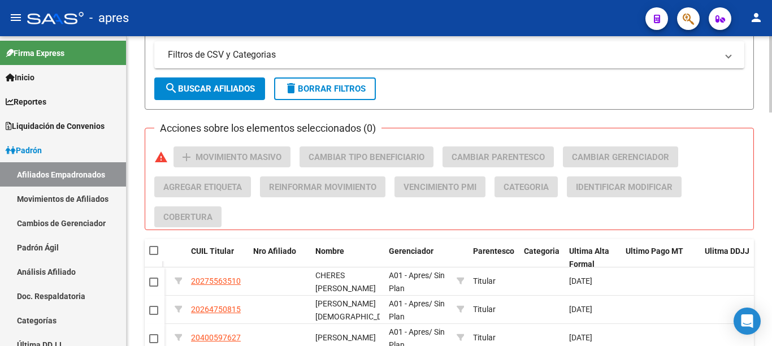
click at [771, 112] on div at bounding box center [770, 74] width 3 height 76
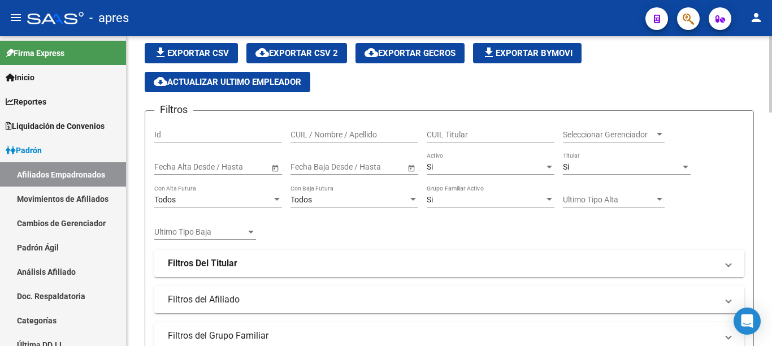
scroll to position [63, 0]
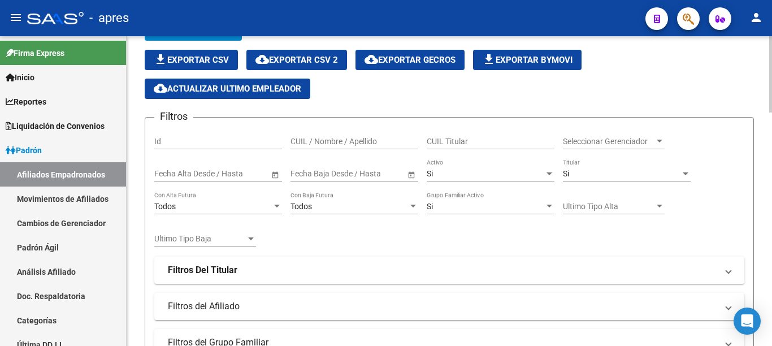
click at [771, 105] on div at bounding box center [770, 74] width 3 height 76
click at [275, 170] on span "Open calendar" at bounding box center [275, 173] width 27 height 27
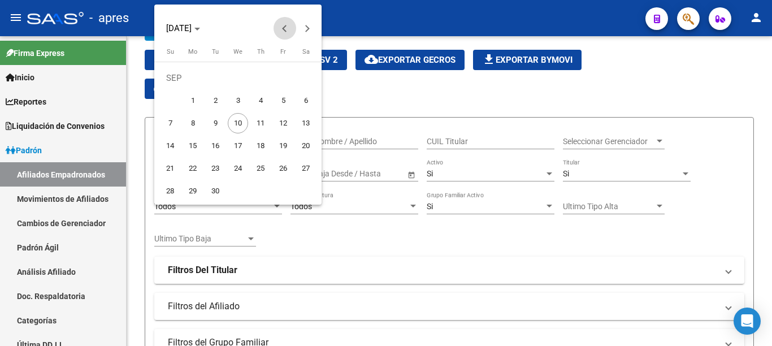
click at [283, 30] on button "Previous month" at bounding box center [284, 28] width 23 height 23
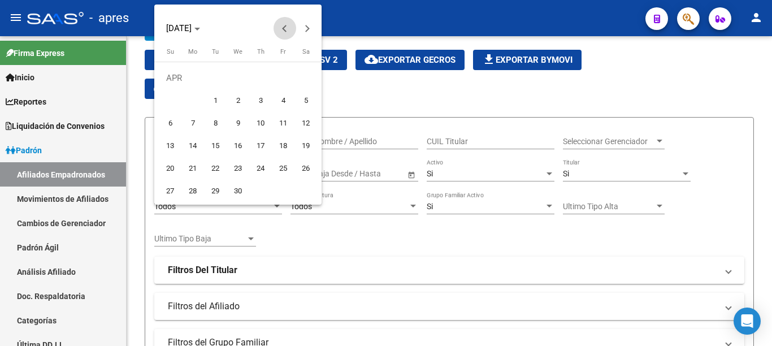
click at [283, 30] on button "Previous month" at bounding box center [284, 28] width 23 height 23
click at [236, 77] on span "1" at bounding box center [238, 78] width 20 height 20
type input "[DATE]"
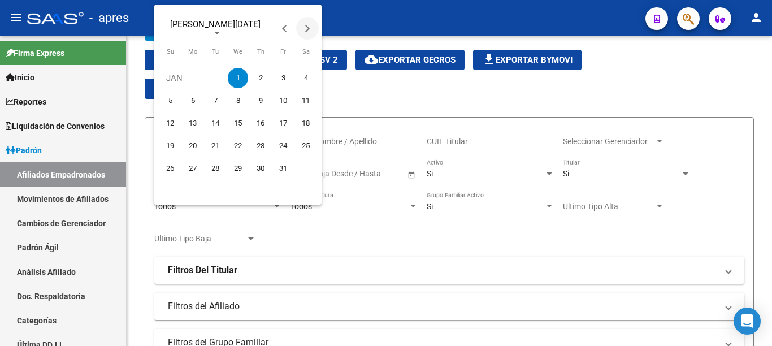
click at [304, 25] on span "Next month" at bounding box center [307, 28] width 23 height 23
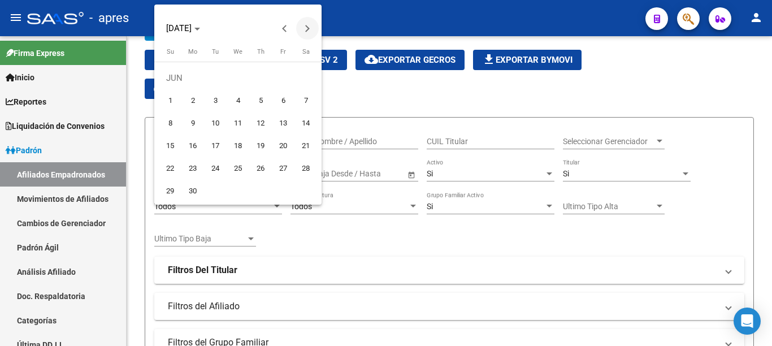
click at [304, 25] on span "Next month" at bounding box center [307, 28] width 23 height 23
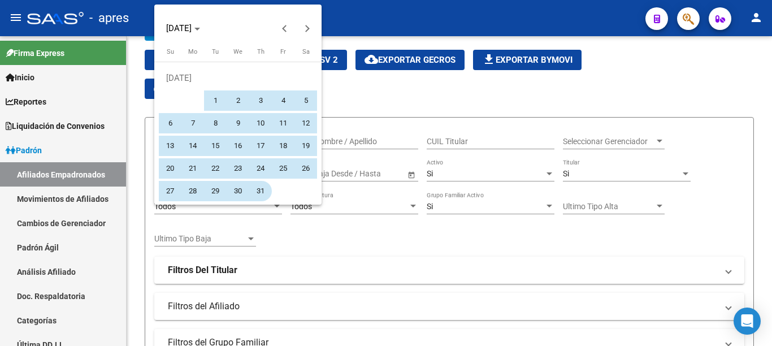
click at [261, 191] on span "31" at bounding box center [260, 191] width 20 height 20
type input "[DATE]"
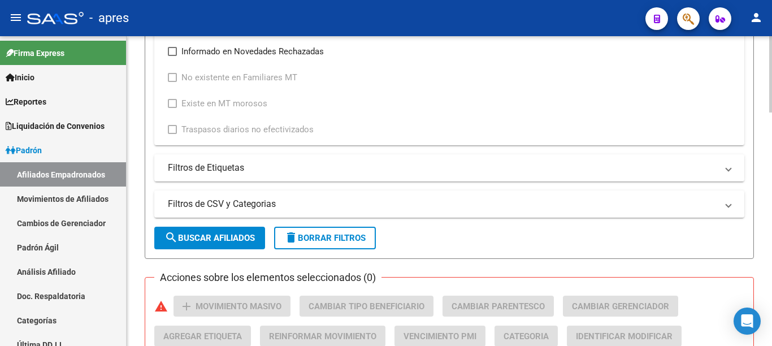
scroll to position [532, 0]
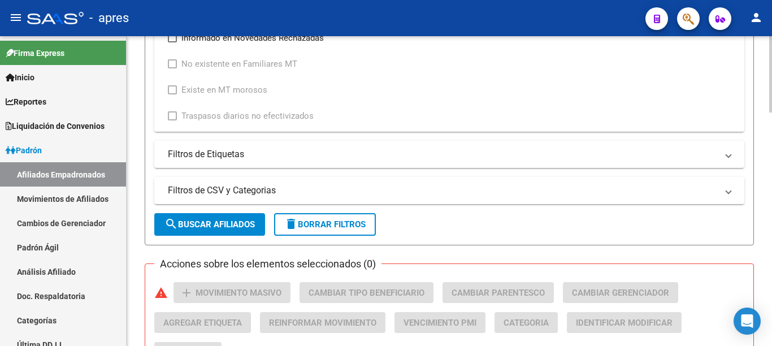
click at [771, 112] on div at bounding box center [770, 74] width 3 height 76
click at [230, 228] on span "search Buscar Afiliados" at bounding box center [209, 224] width 90 height 10
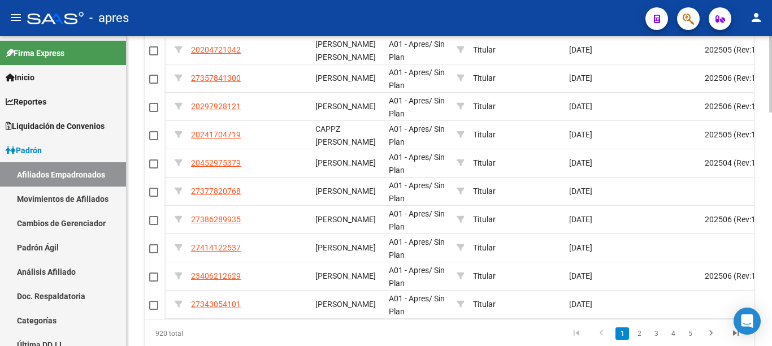
scroll to position [946, 0]
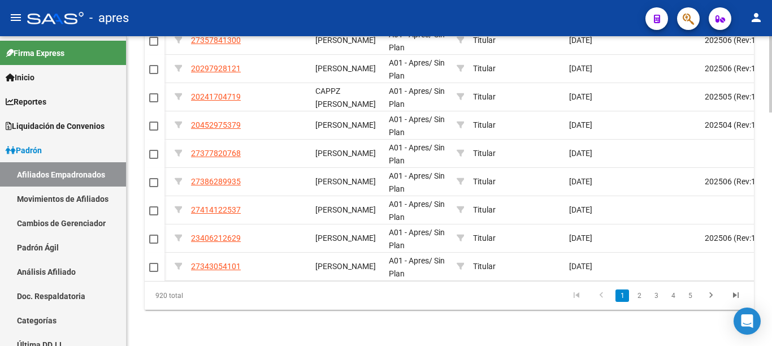
click at [771, 112] on div at bounding box center [770, 74] width 3 height 76
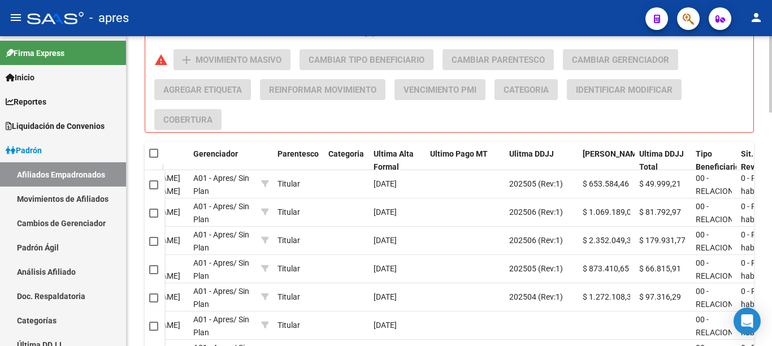
scroll to position [746, 0]
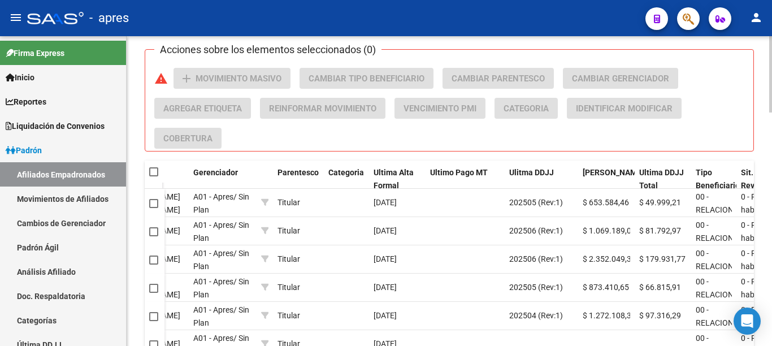
click at [771, 112] on div at bounding box center [770, 74] width 3 height 76
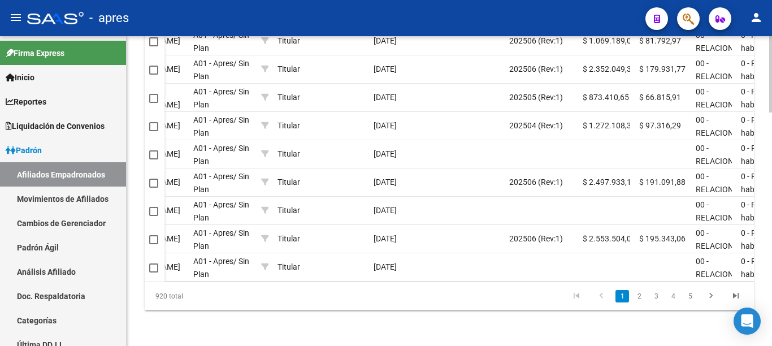
scroll to position [946, 0]
click at [771, 112] on div at bounding box center [770, 74] width 3 height 76
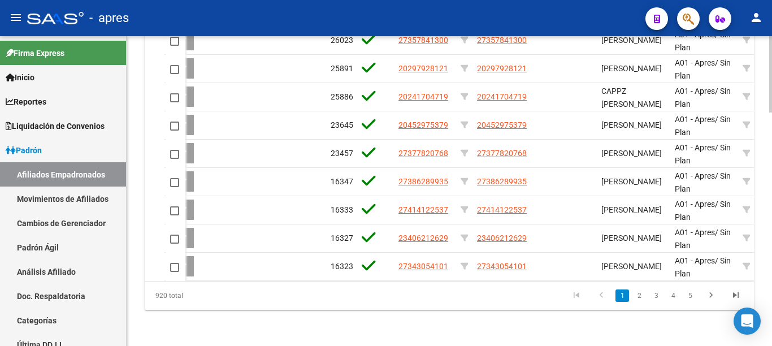
scroll to position [0, 23]
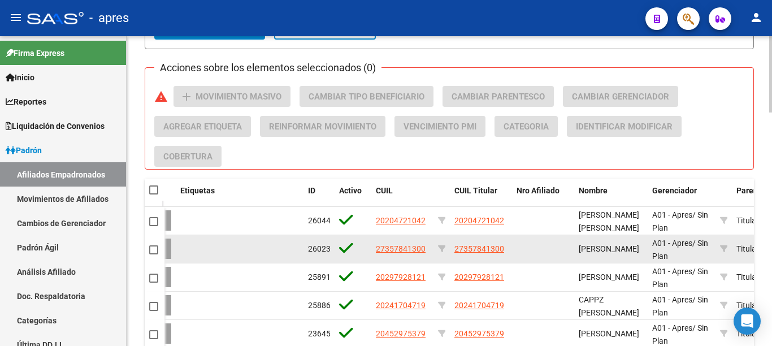
scroll to position [744, 0]
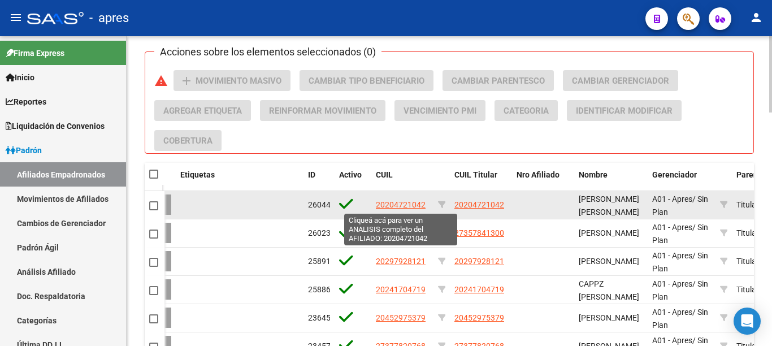
click at [391, 202] on span "20204721042" at bounding box center [401, 204] width 50 height 9
type textarea "20204721042"
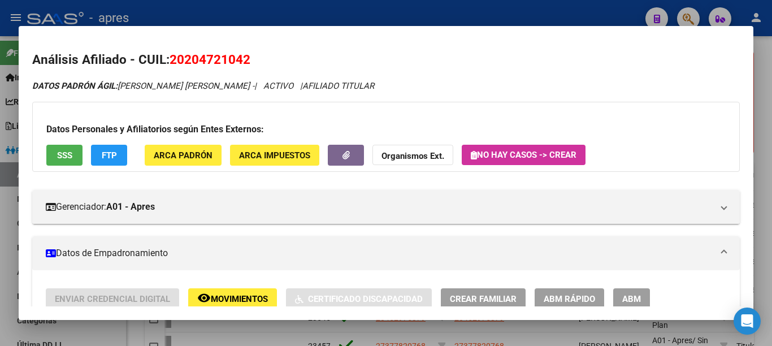
click at [68, 157] on span "SSS" at bounding box center [64, 155] width 15 height 10
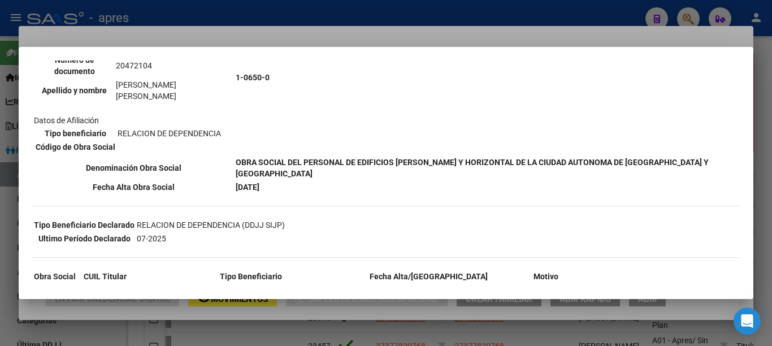
scroll to position [136, 0]
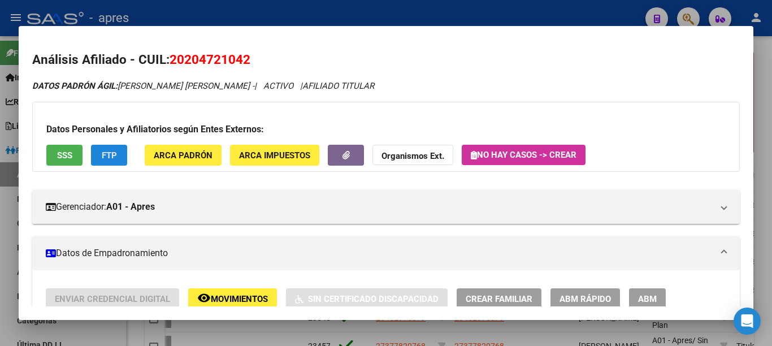
click at [113, 157] on span "FTP" at bounding box center [109, 155] width 15 height 10
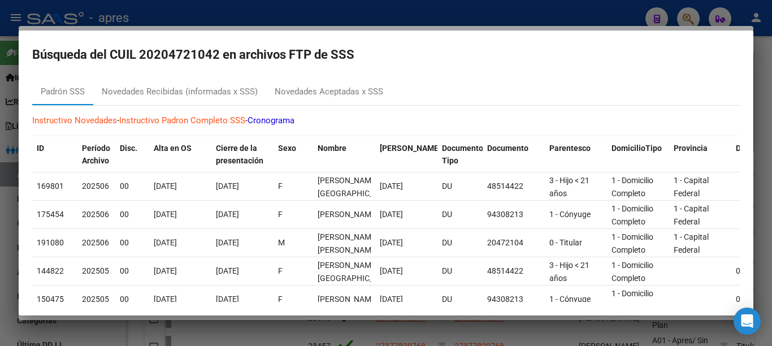
scroll to position [0, 0]
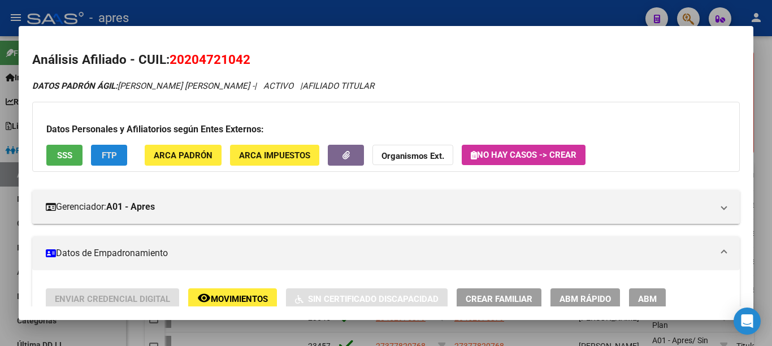
click at [237, 299] on span "Movimientos" at bounding box center [239, 299] width 57 height 10
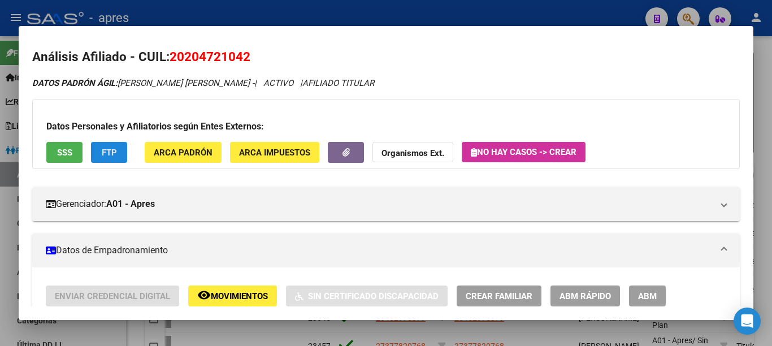
click at [115, 155] on span "FTP" at bounding box center [109, 152] width 15 height 10
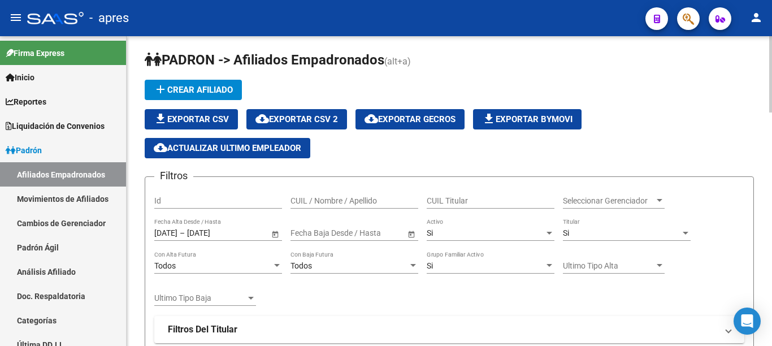
scroll to position [0, 0]
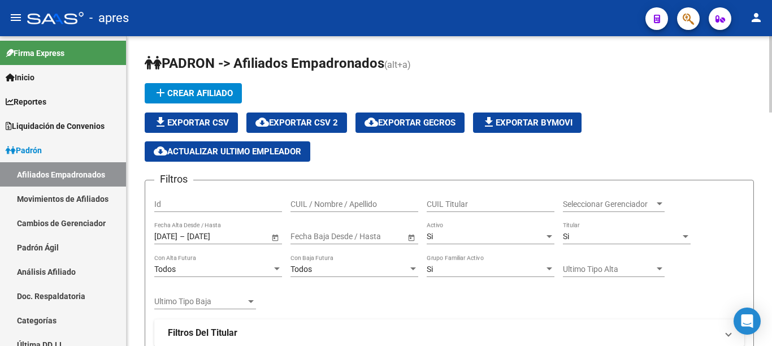
click at [771, 97] on div at bounding box center [770, 74] width 3 height 76
click at [692, 234] on app-bool-drop-down "Si Titular" at bounding box center [631, 236] width 136 height 9
click at [687, 237] on div at bounding box center [686, 236] width 6 height 3
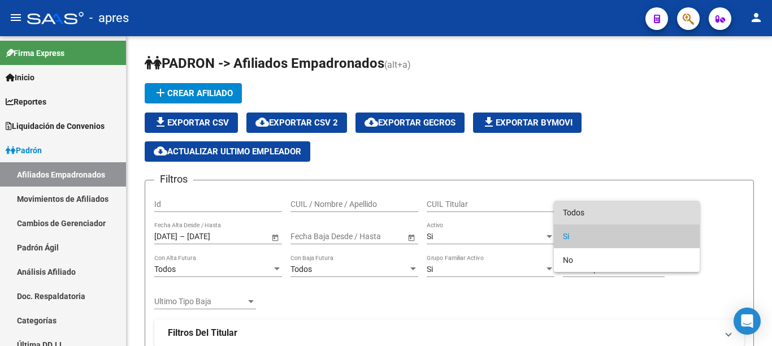
click at [586, 207] on span "Todos" at bounding box center [627, 213] width 128 height 24
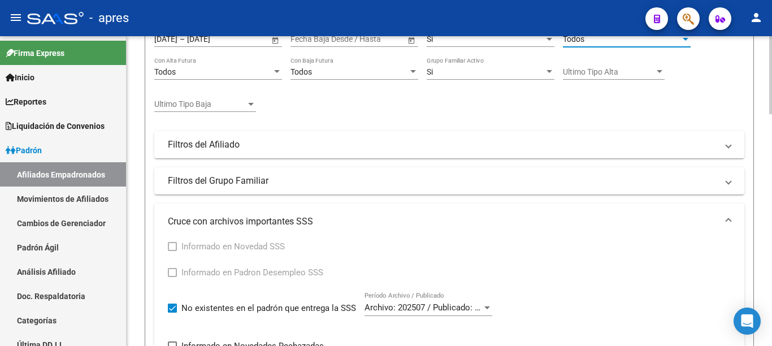
scroll to position [199, 0]
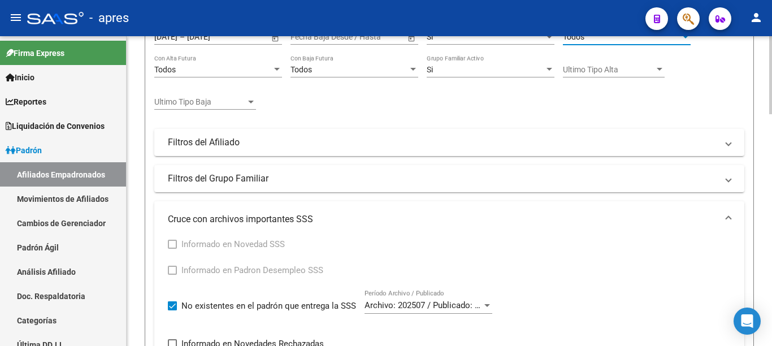
click at [771, 114] on div at bounding box center [770, 75] width 3 height 78
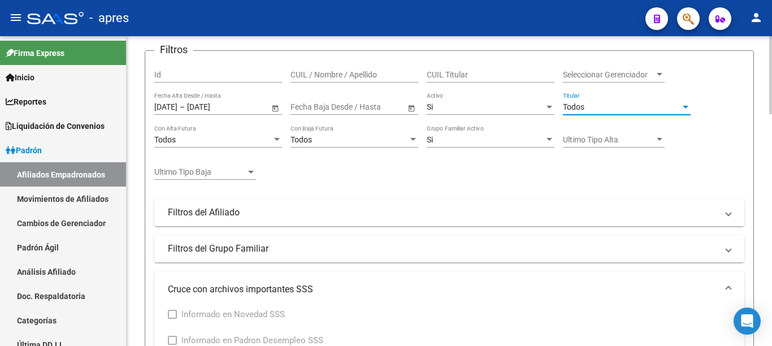
scroll to position [125, 0]
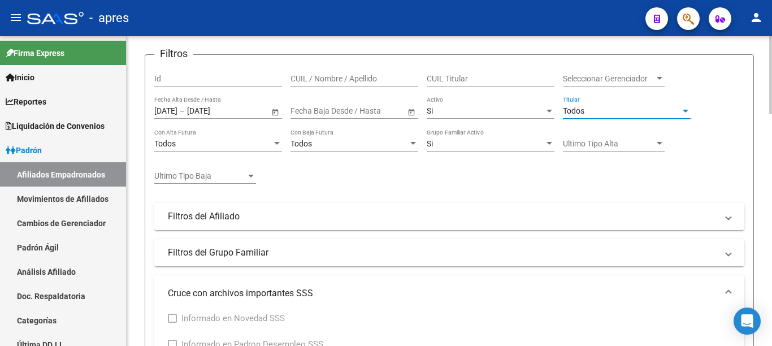
click at [770, 114] on div at bounding box center [770, 75] width 3 height 78
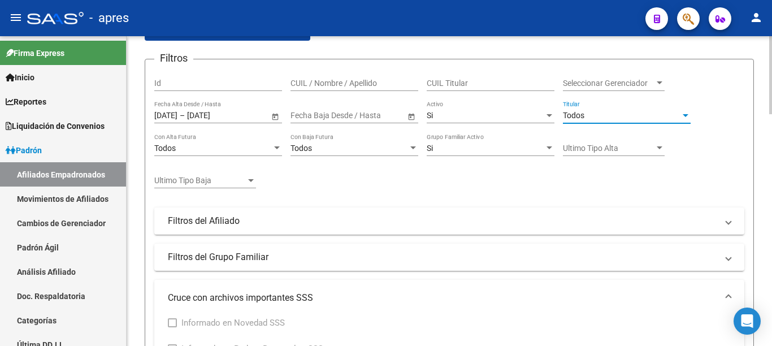
scroll to position [105, 0]
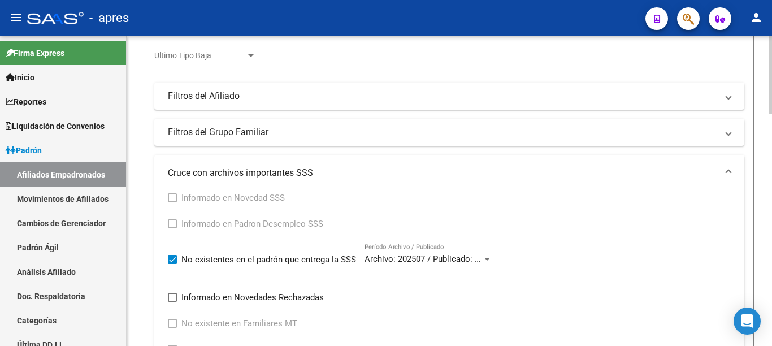
scroll to position [367, 0]
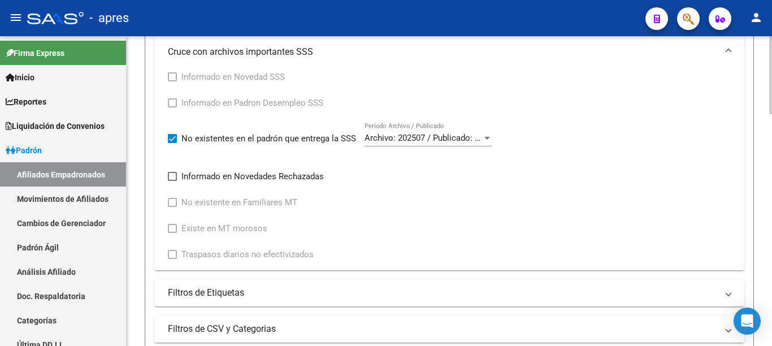
click at [770, 114] on div at bounding box center [770, 75] width 3 height 78
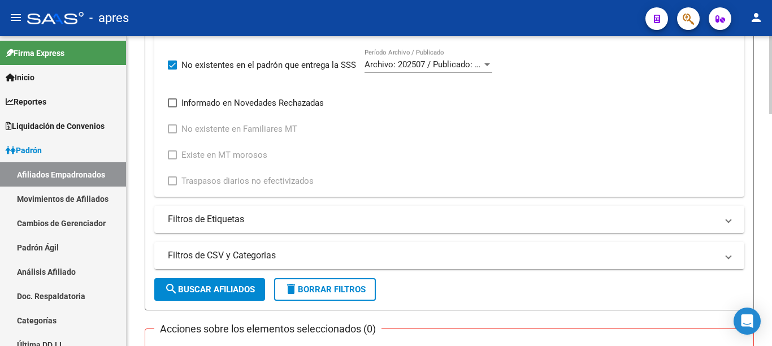
scroll to position [445, 0]
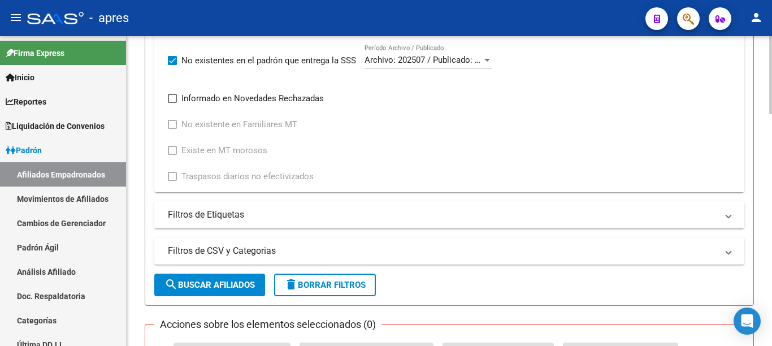
click at [771, 114] on div at bounding box center [770, 75] width 3 height 78
click at [215, 286] on span "search Buscar Afiliados" at bounding box center [209, 285] width 90 height 10
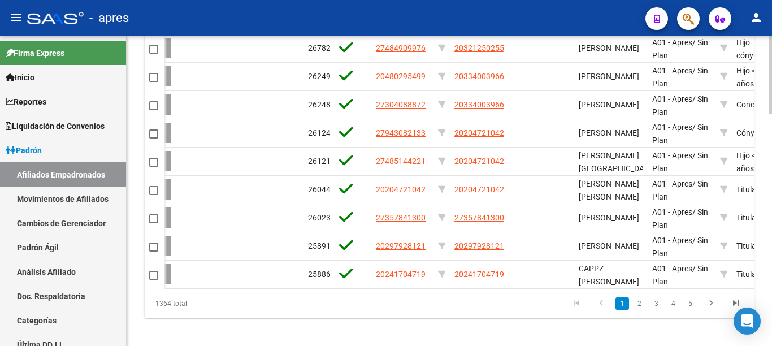
scroll to position [919, 0]
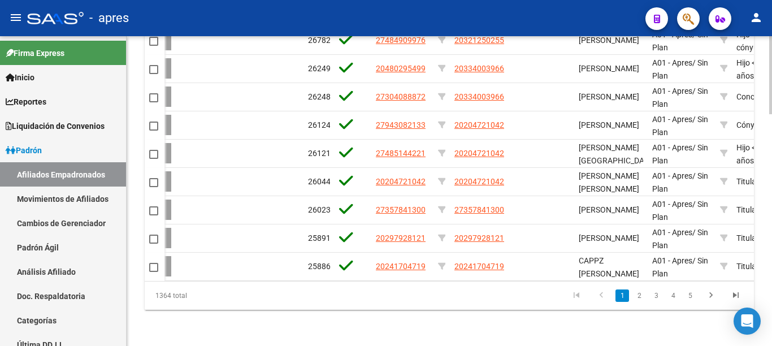
click at [771, 114] on div at bounding box center [770, 75] width 3 height 78
click at [163, 295] on div "1364 total" at bounding box center [205, 295] width 120 height 28
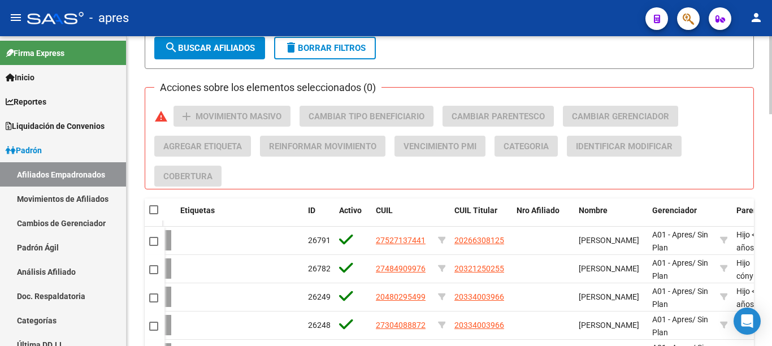
scroll to position [690, 0]
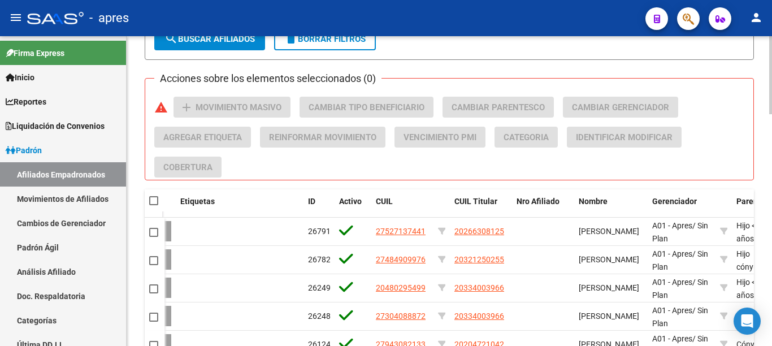
click at [771, 114] on div at bounding box center [770, 75] width 3 height 78
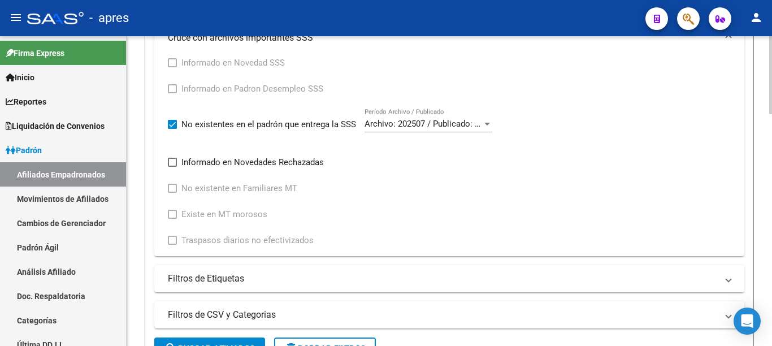
click at [771, 181] on div at bounding box center [770, 191] width 3 height 310
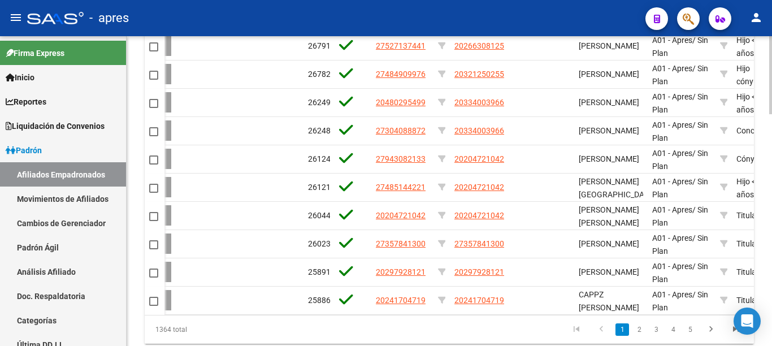
scroll to position [919, 0]
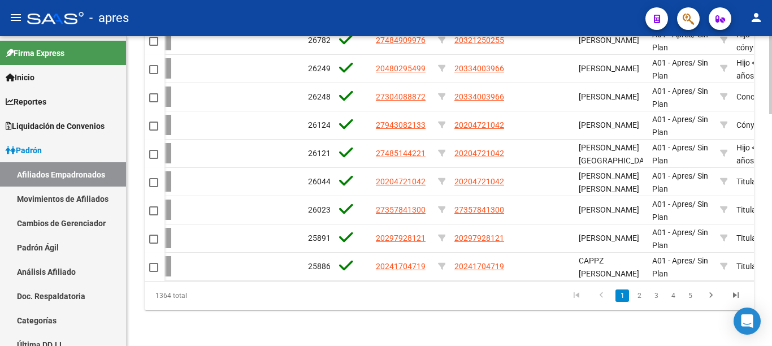
click at [771, 114] on div at bounding box center [770, 75] width 3 height 78
click at [738, 297] on icon "go to last page" at bounding box center [735, 297] width 15 height 14
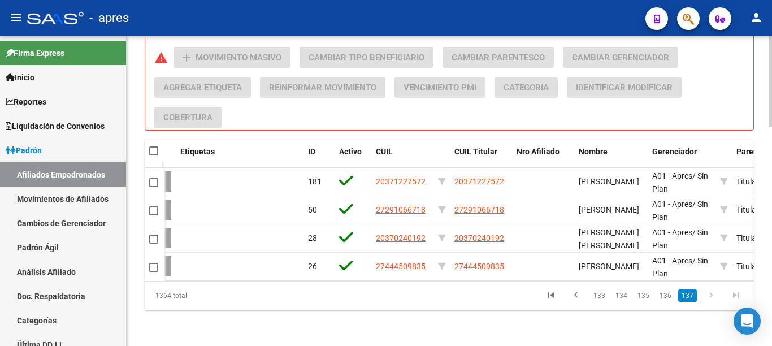
scroll to position [545, 0]
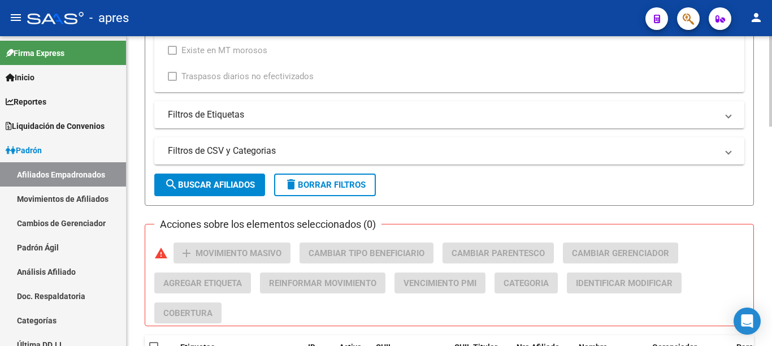
click at [771, 127] on div at bounding box center [770, 81] width 3 height 90
